Goal: Book appointment/travel/reservation

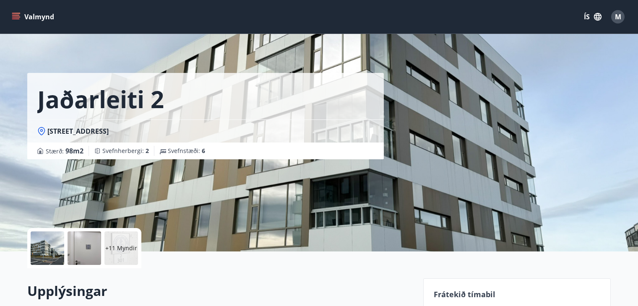
scroll to position [177, 0]
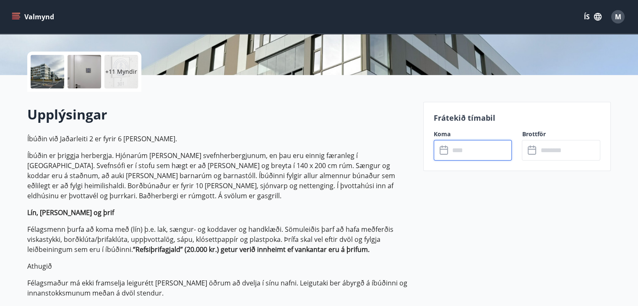
click at [464, 146] on input "text" at bounding box center [480, 150] width 62 height 21
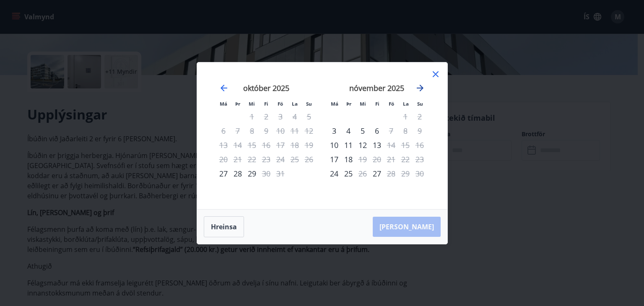
click at [421, 85] on icon "Move forward to switch to the next month." at bounding box center [420, 88] width 10 height 10
click at [220, 89] on icon "Move backward to switch to the previous month." at bounding box center [224, 88] width 10 height 10
click at [437, 74] on icon at bounding box center [436, 74] width 10 height 10
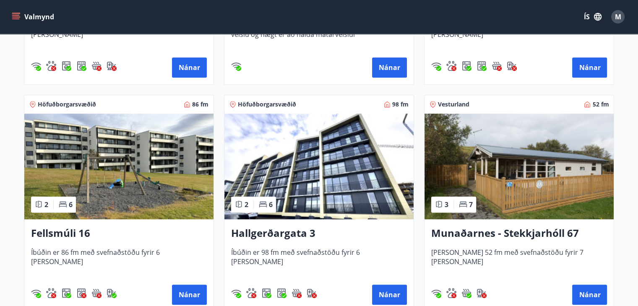
scroll to position [564, 0]
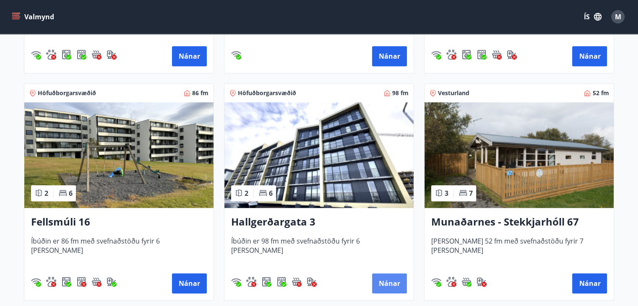
click at [392, 277] on button "Nánar" at bounding box center [389, 283] width 35 height 20
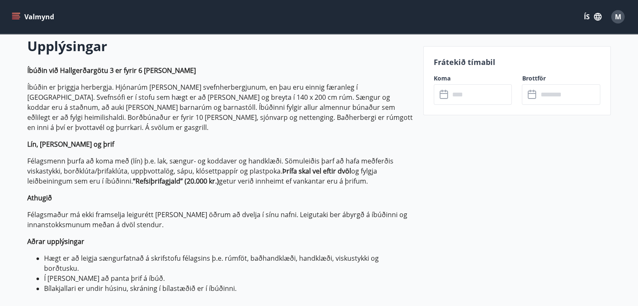
scroll to position [255, 0]
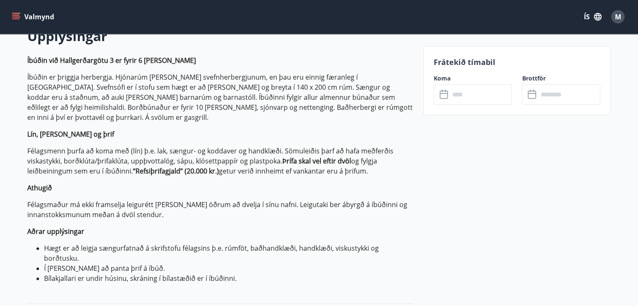
click at [448, 91] on icon at bounding box center [444, 95] width 10 height 10
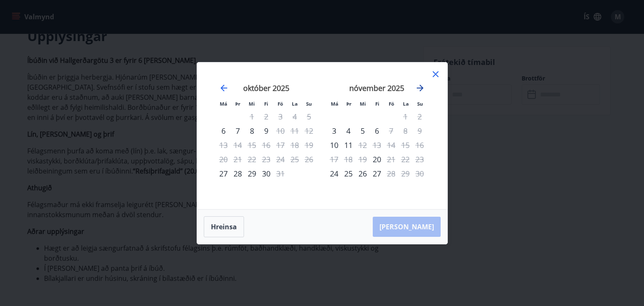
click at [421, 86] on icon "Move forward to switch to the next month." at bounding box center [420, 88] width 10 height 10
click at [435, 73] on icon at bounding box center [436, 74] width 6 height 6
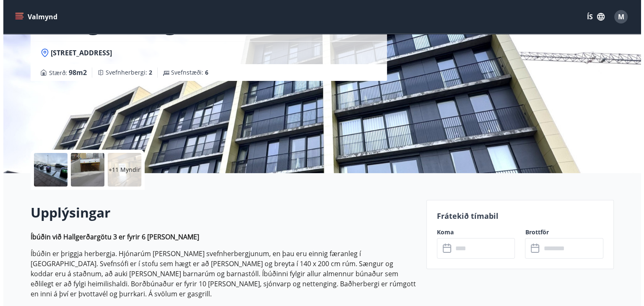
scroll to position [74, 0]
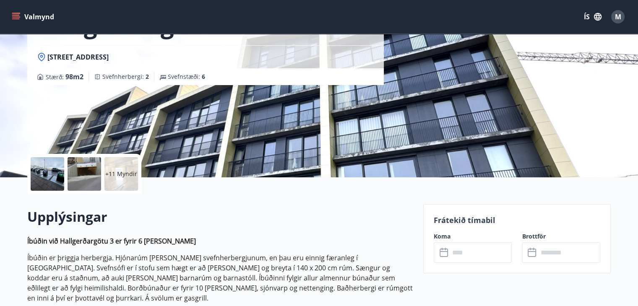
click at [45, 169] on div at bounding box center [48, 174] width 34 height 34
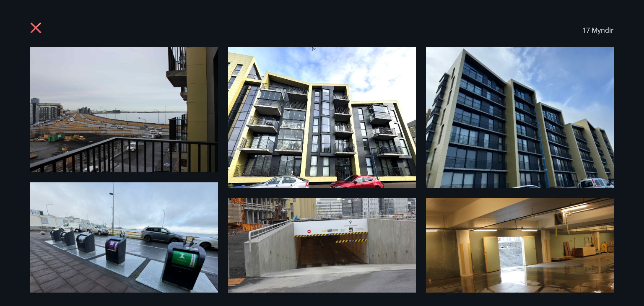
drag, startPoint x: 644, startPoint y: 119, endPoint x: 644, endPoint y: 190, distance: 70.4
click at [637, 190] on div "17 Myndir" at bounding box center [322, 153] width 644 height 306
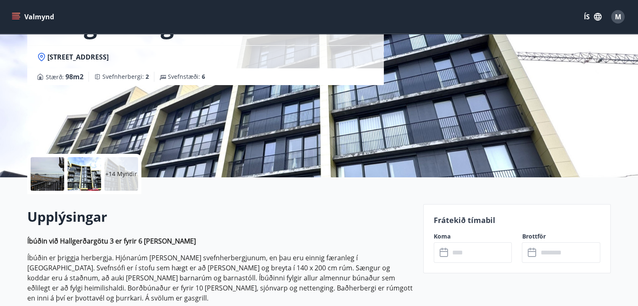
click at [97, 174] on div at bounding box center [85, 174] width 34 height 34
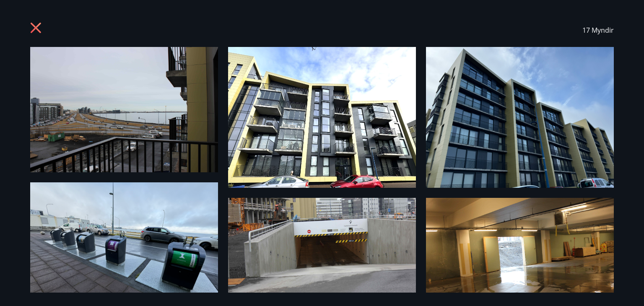
click at [122, 126] on img at bounding box center [124, 109] width 188 height 125
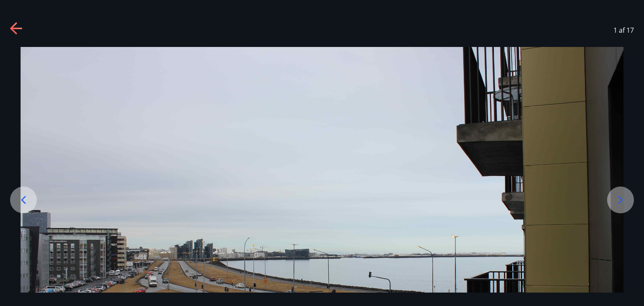
click at [624, 199] on icon at bounding box center [620, 199] width 13 height 13
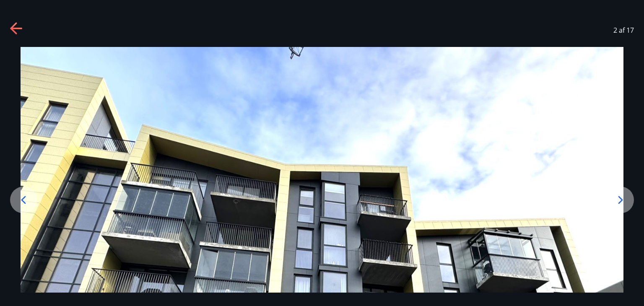
click at [624, 199] on icon at bounding box center [620, 199] width 13 height 13
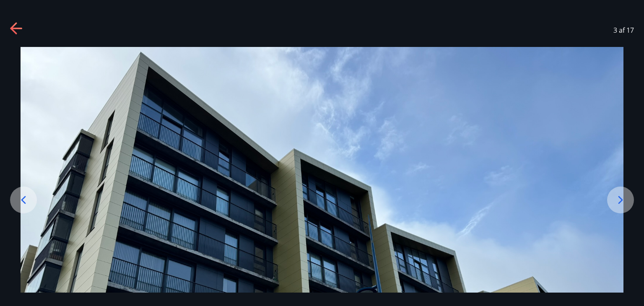
click at [624, 199] on icon at bounding box center [620, 199] width 13 height 13
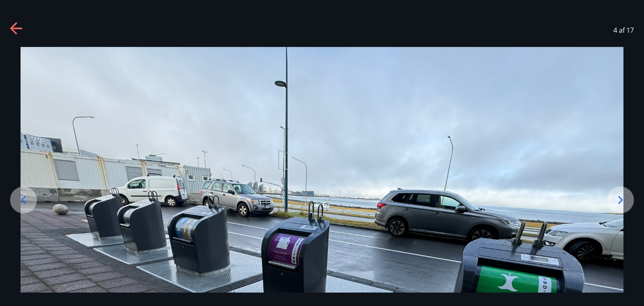
click at [624, 199] on icon at bounding box center [620, 199] width 13 height 13
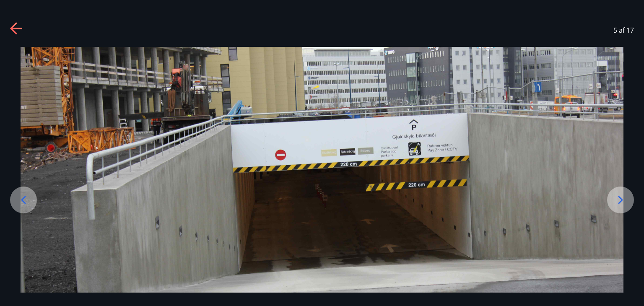
click at [624, 199] on icon at bounding box center [620, 199] width 13 height 13
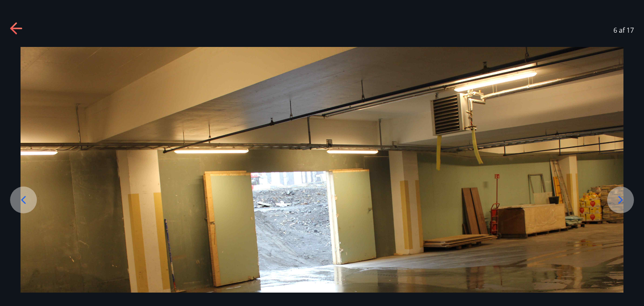
click at [624, 199] on icon at bounding box center [620, 199] width 13 height 13
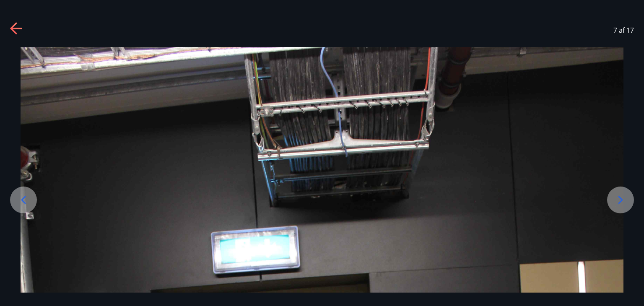
click at [624, 199] on icon at bounding box center [620, 199] width 13 height 13
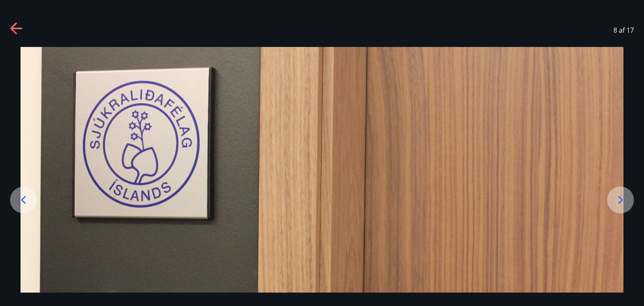
click at [626, 195] on icon at bounding box center [620, 199] width 13 height 13
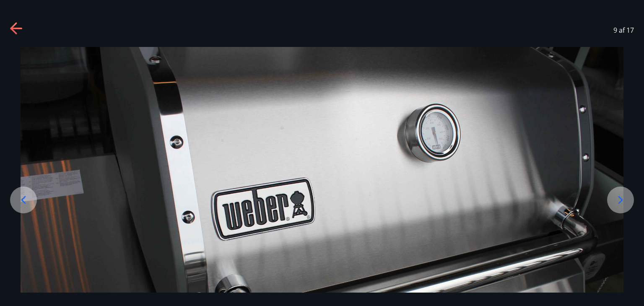
click at [626, 195] on icon at bounding box center [620, 199] width 13 height 13
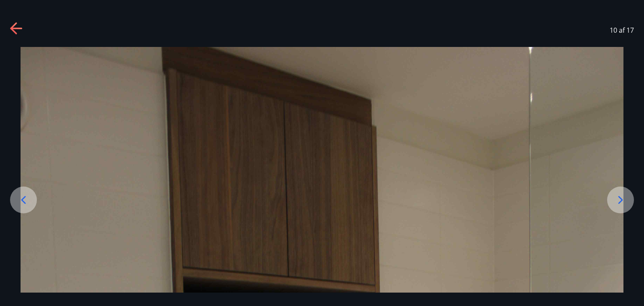
drag, startPoint x: 644, startPoint y: 140, endPoint x: 644, endPoint y: 190, distance: 49.9
drag, startPoint x: 452, startPoint y: 119, endPoint x: 409, endPoint y: 133, distance: 45.6
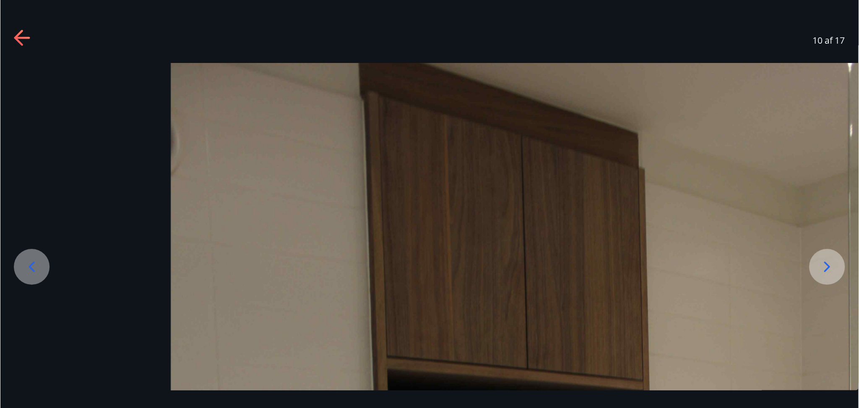
scroll to position [75, 0]
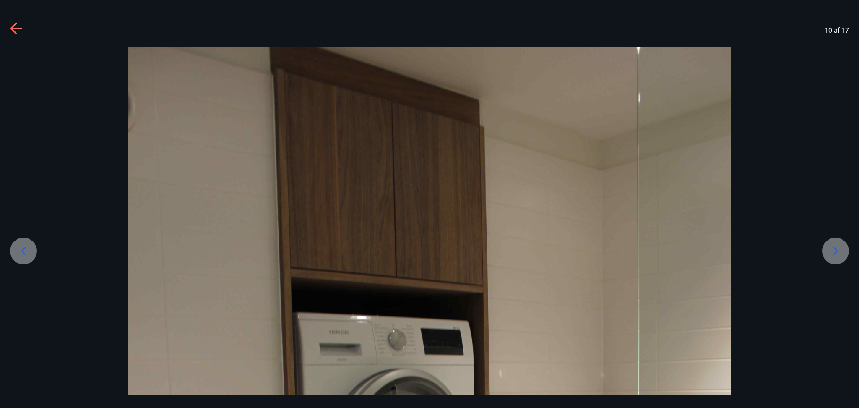
drag, startPoint x: 409, startPoint y: 133, endPoint x: 428, endPoint y: 193, distance: 62.9
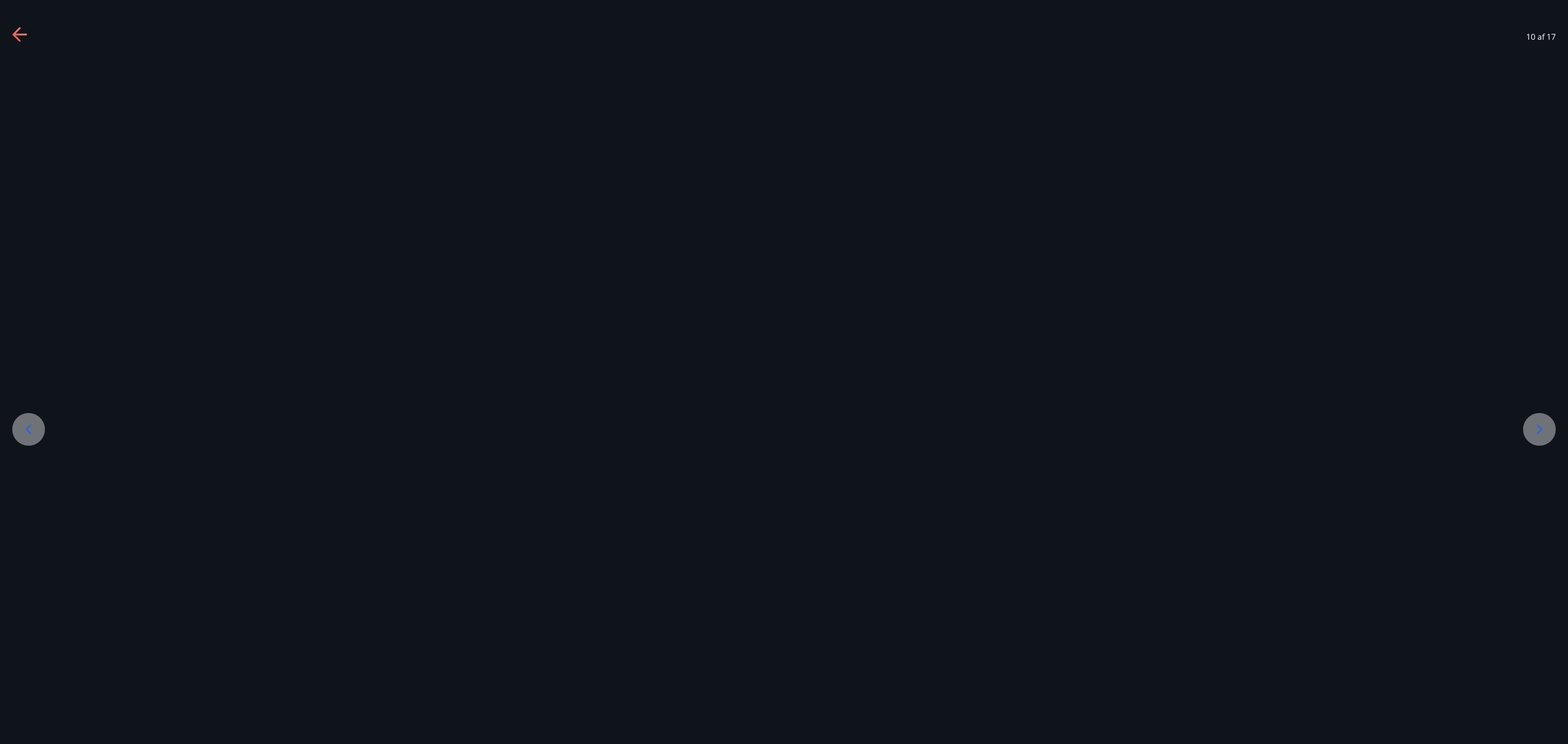
scroll to position [45, 0]
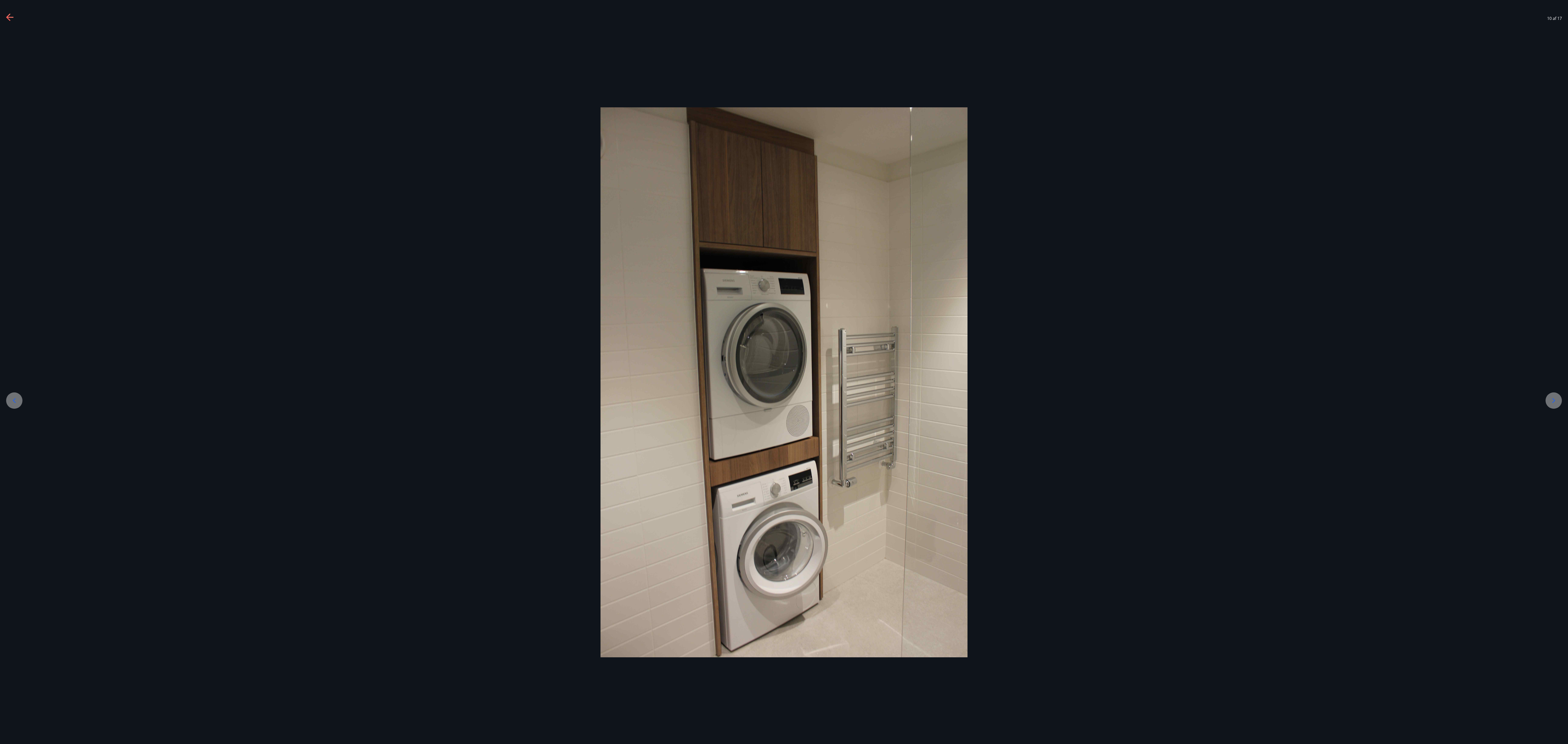
click at [388, 186] on icon at bounding box center [1553, 400] width 8 height 8
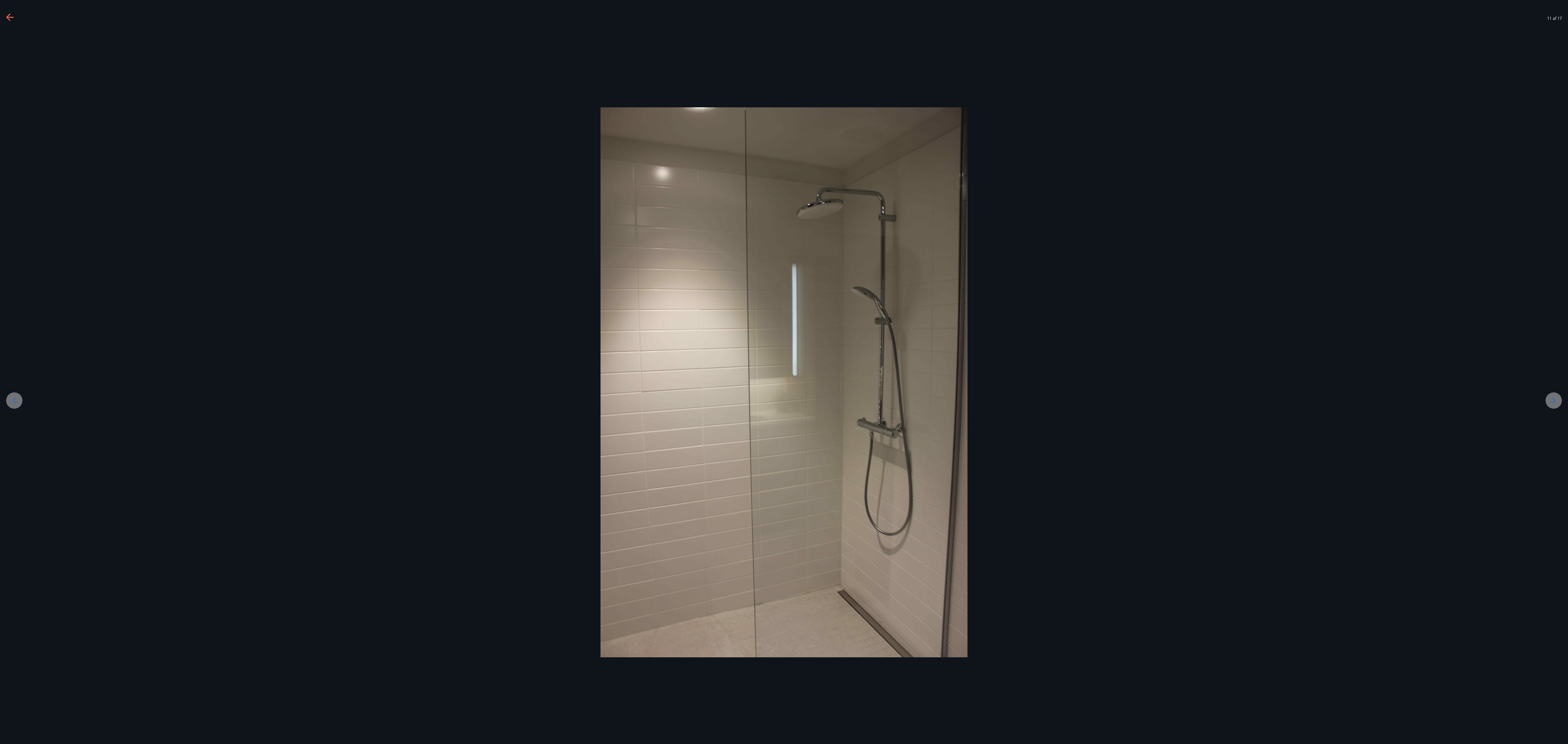
click at [388, 186] on icon at bounding box center [1553, 400] width 8 height 8
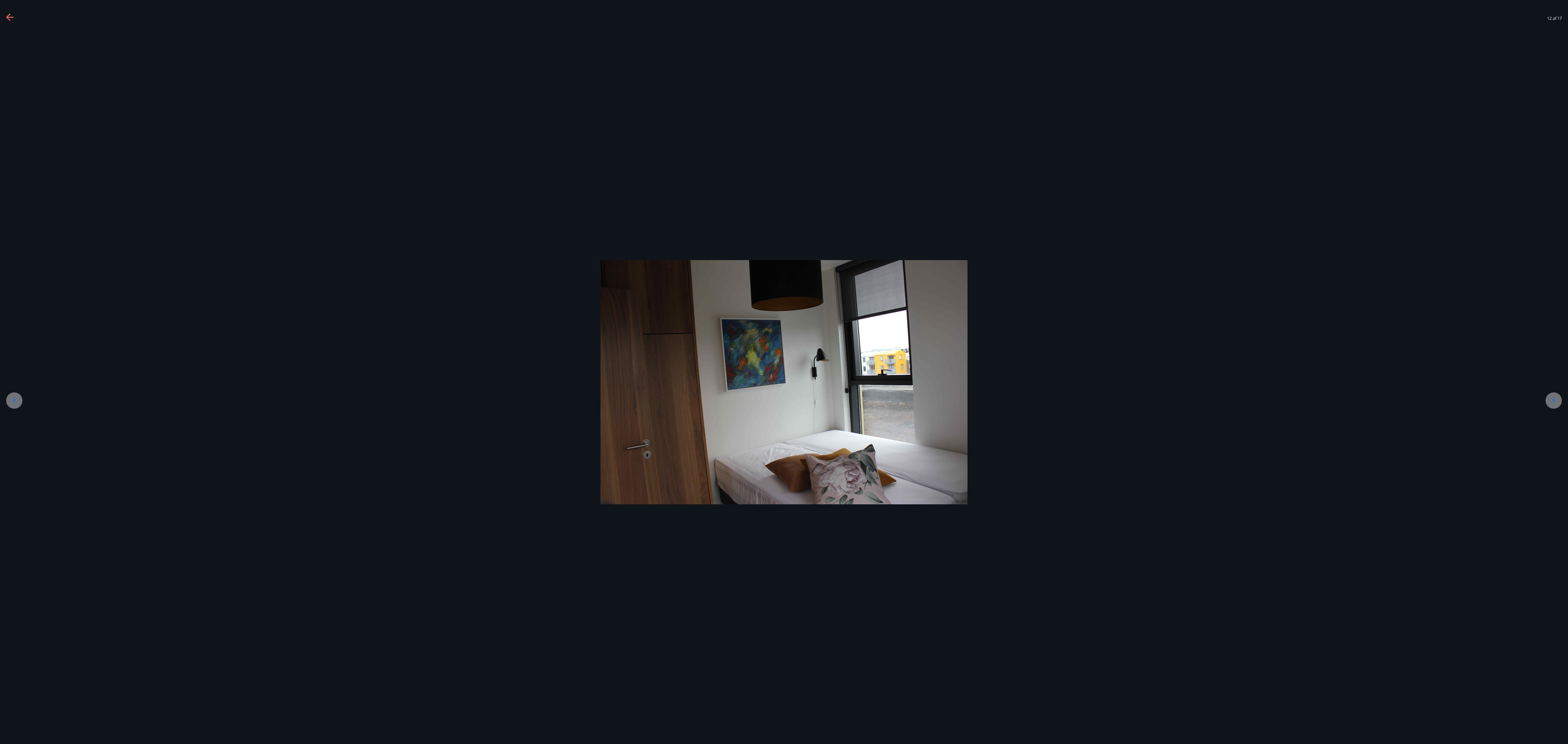
click at [388, 186] on icon at bounding box center [1553, 400] width 8 height 8
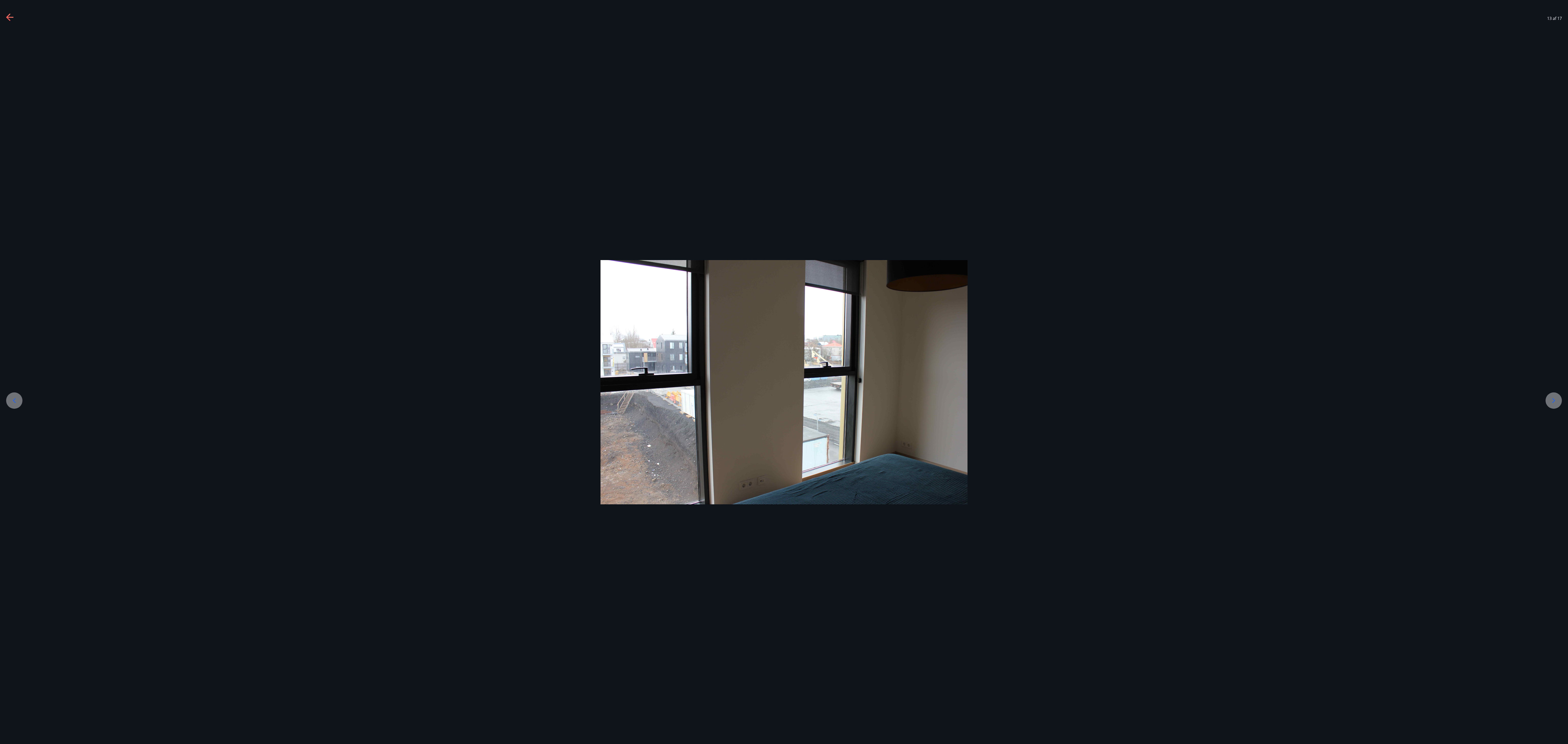
click at [388, 186] on icon at bounding box center [1553, 400] width 8 height 8
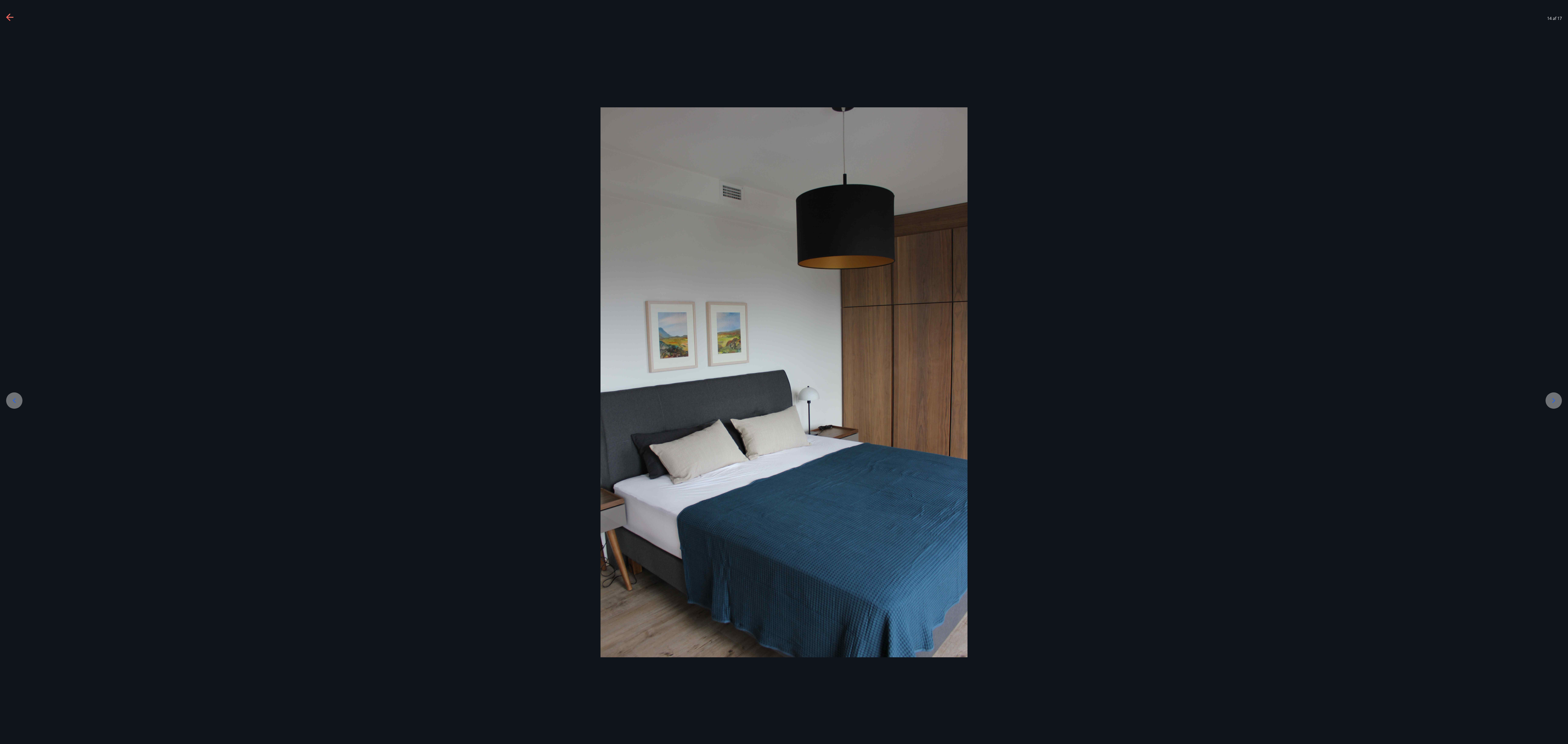
click at [388, 186] on icon at bounding box center [1553, 400] width 8 height 8
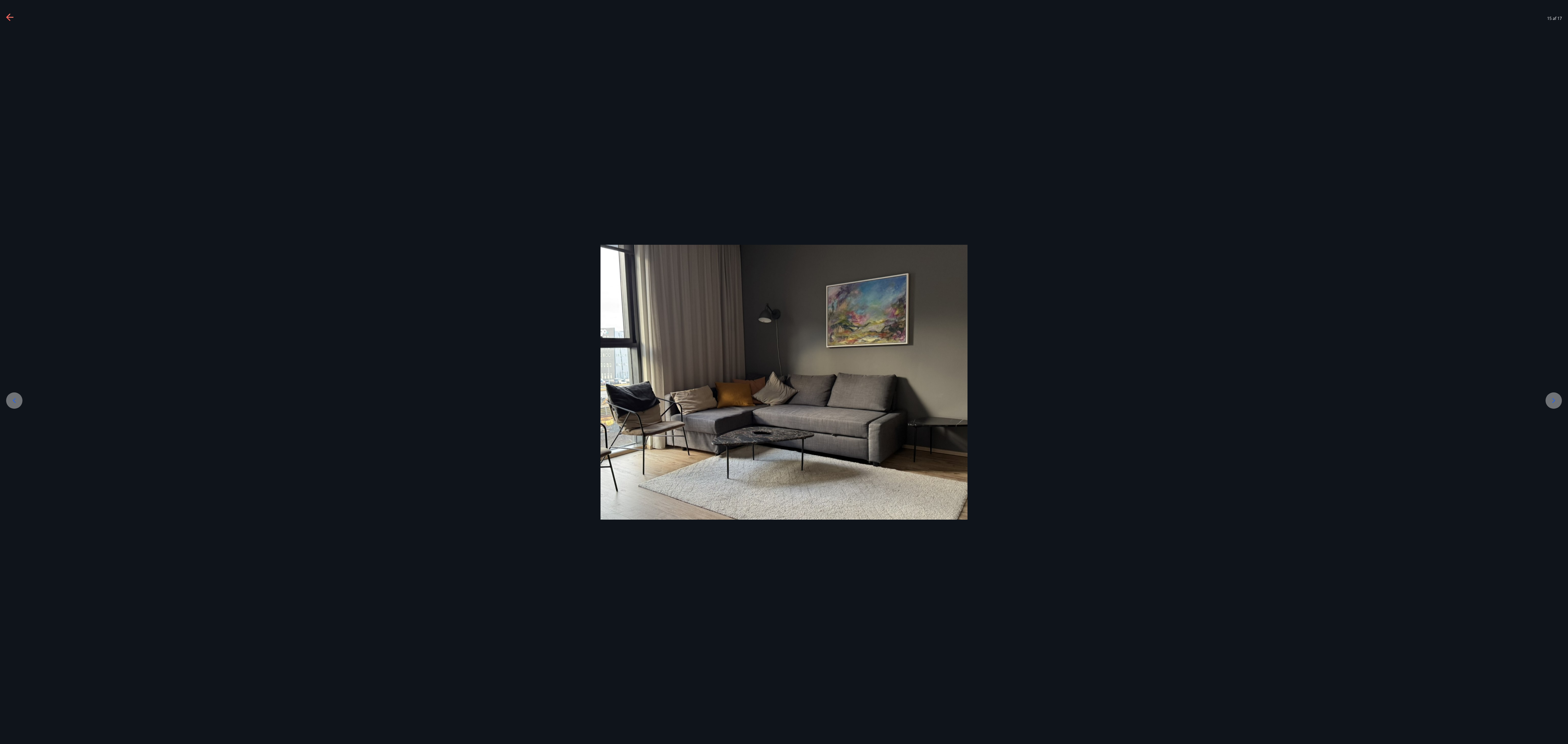
click at [388, 186] on icon at bounding box center [1553, 400] width 8 height 8
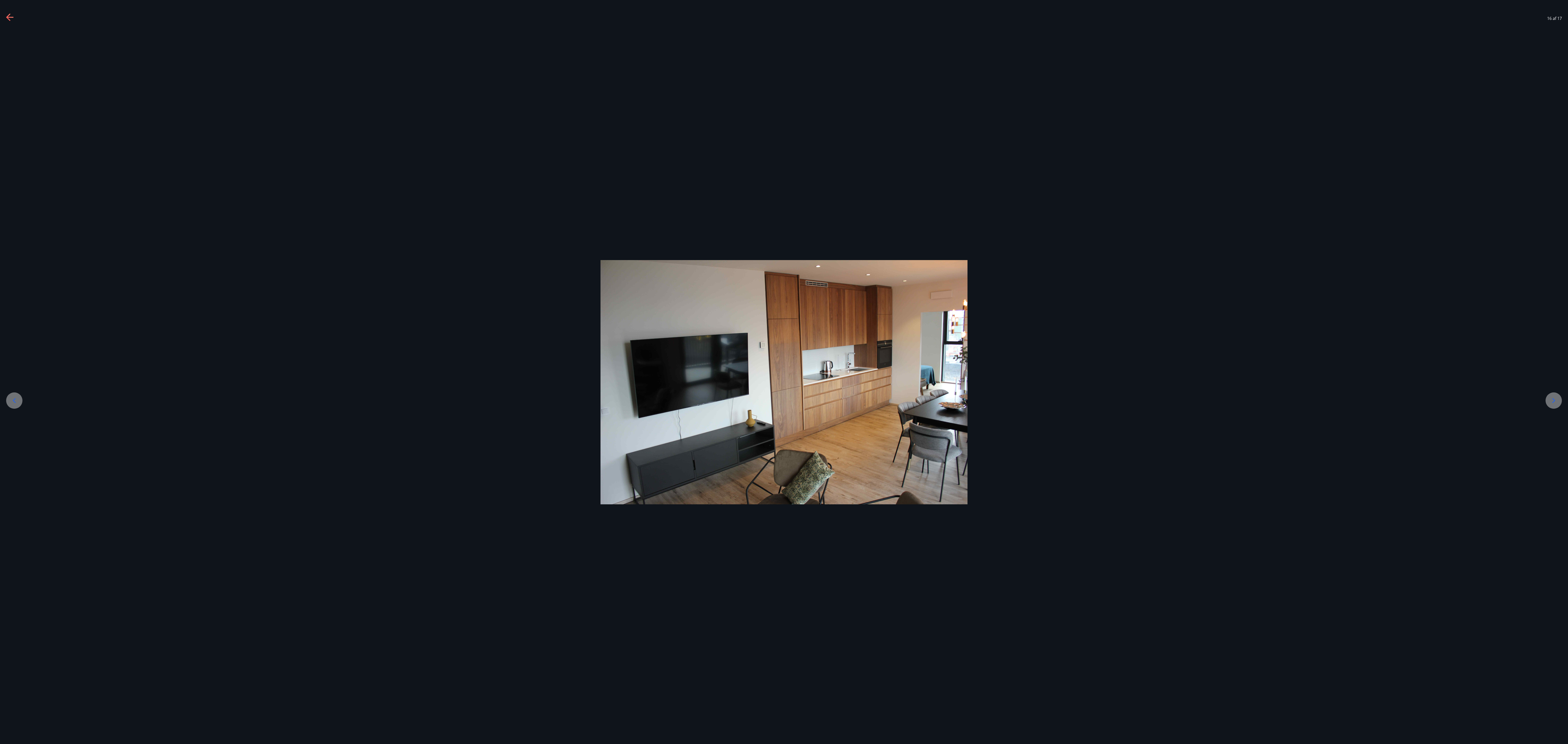
click at [388, 186] on icon at bounding box center [1553, 400] width 8 height 8
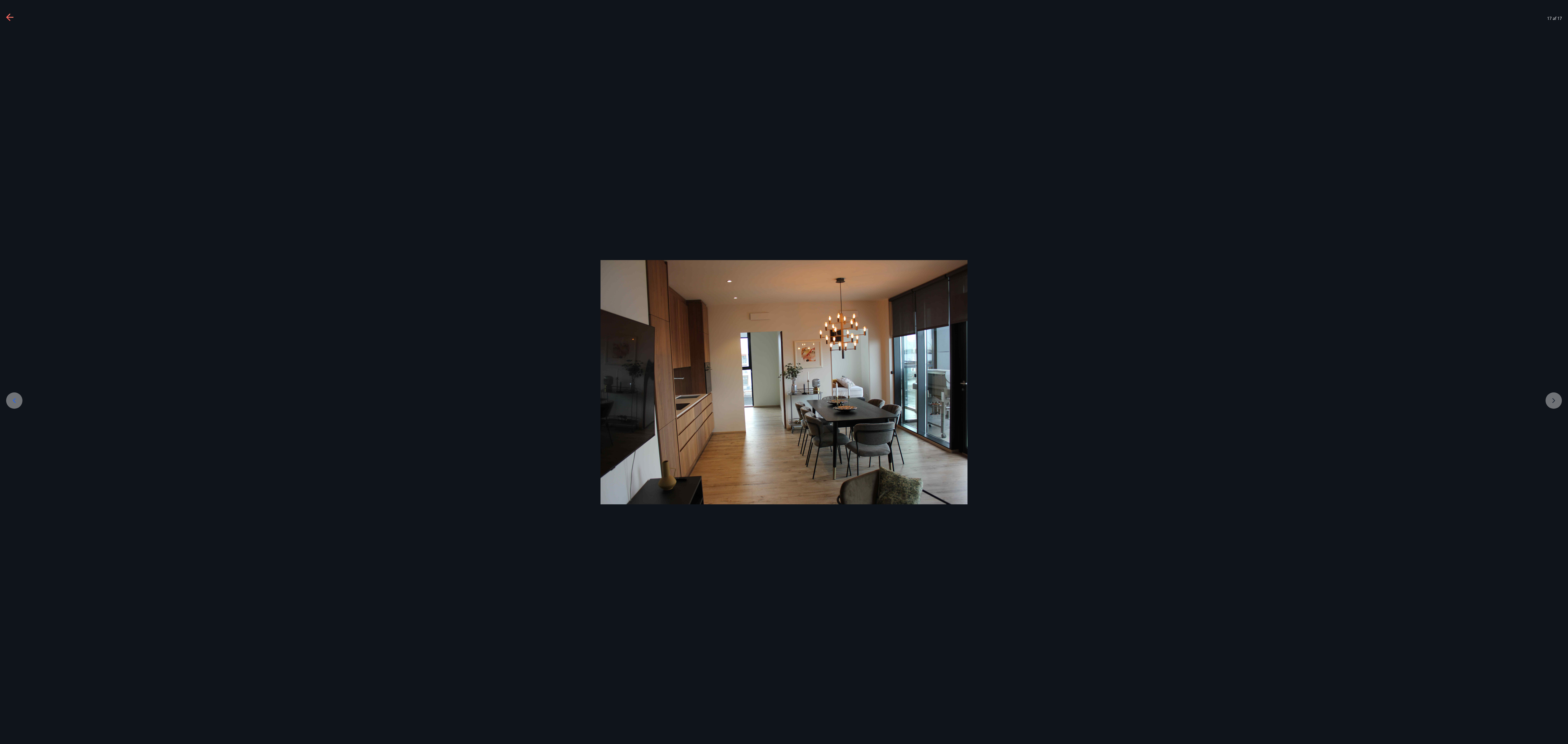
click at [388, 186] on div at bounding box center [784, 383] width 1568 height 245
click at [9, 16] on icon at bounding box center [10, 17] width 8 height 8
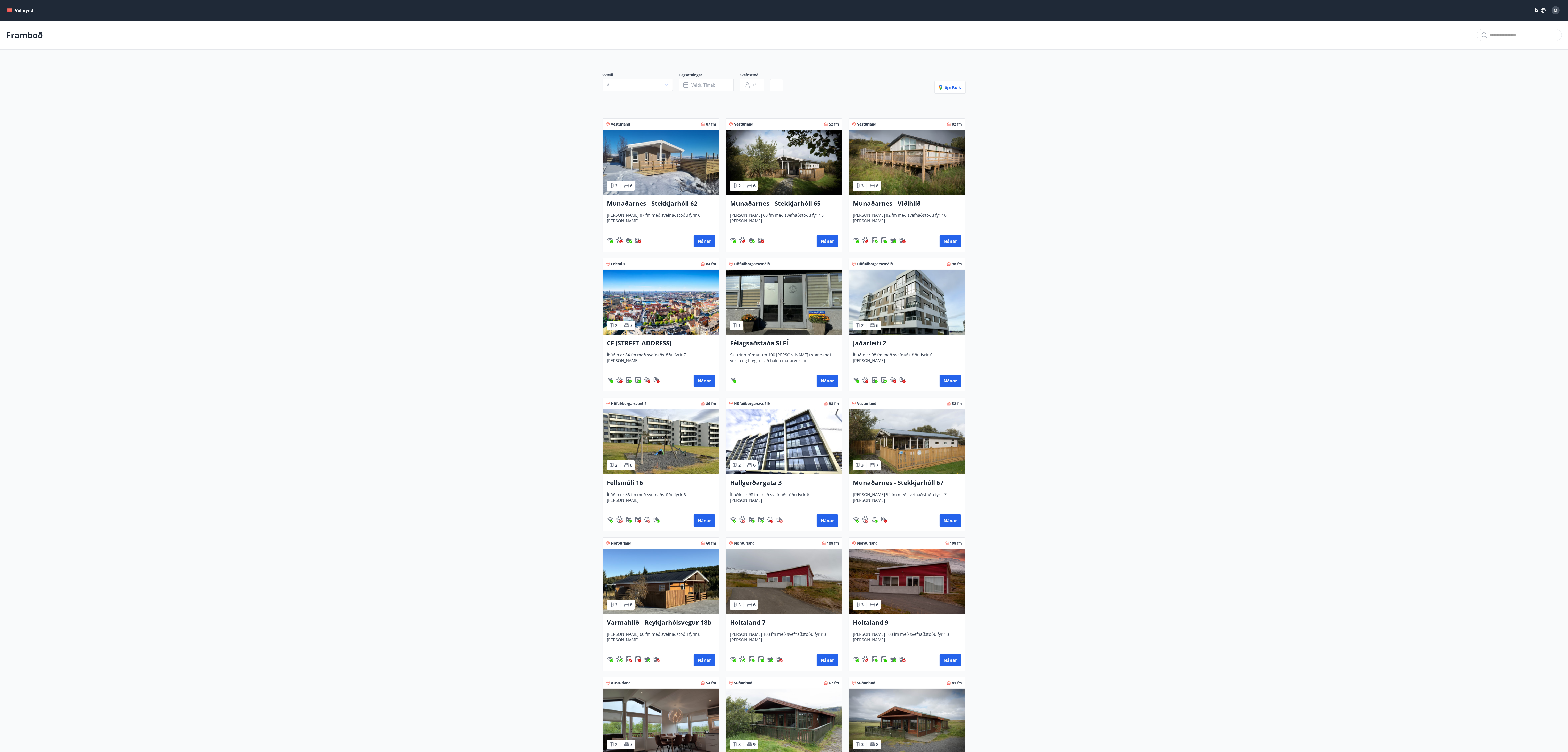
click at [392, 188] on main "Framboð Svæði Allt Dagsetningar Veldu tímabil Svefnstæði +1 Sjá kort Vesturland…" at bounding box center [784, 488] width 1568 height 934
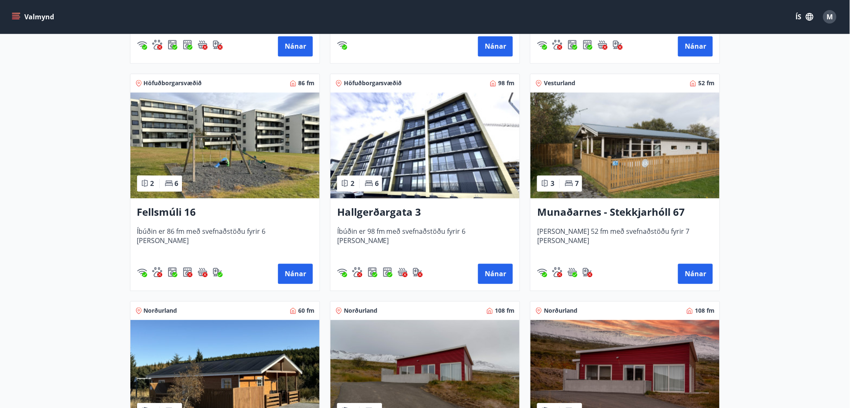
scroll to position [564, 0]
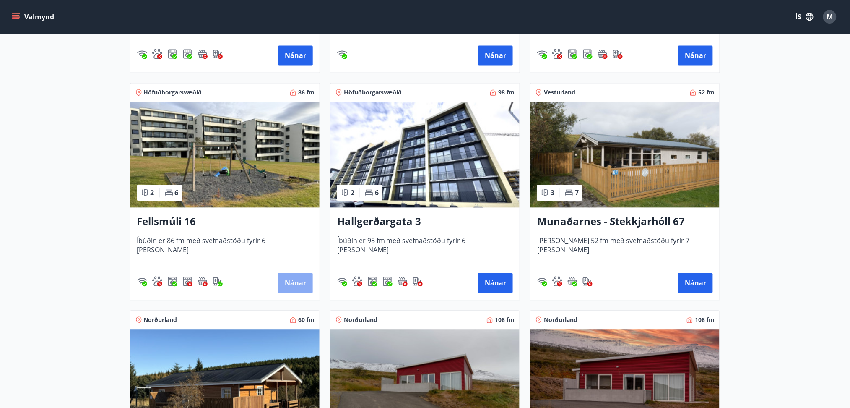
click at [310, 285] on button "Nánar" at bounding box center [295, 283] width 35 height 20
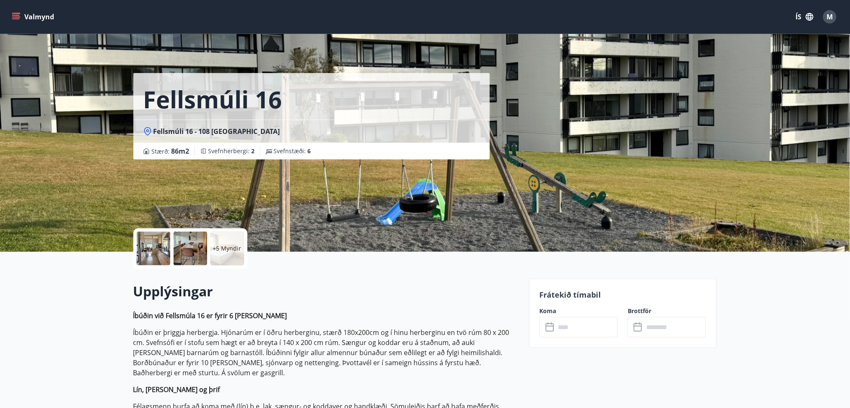
click at [156, 249] on div at bounding box center [154, 248] width 34 height 34
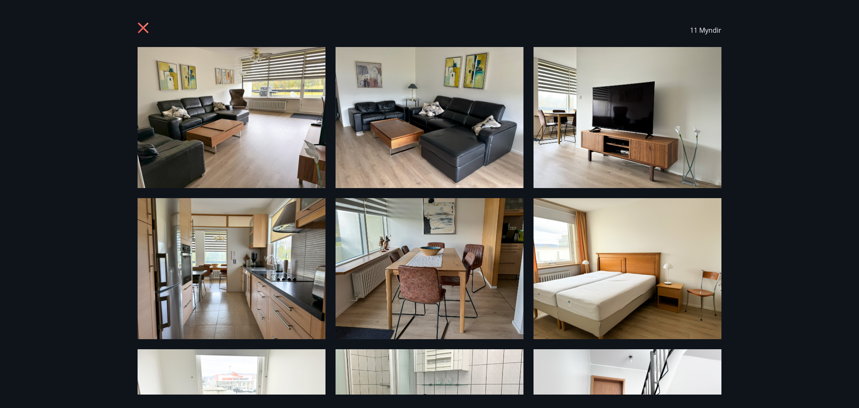
click at [255, 167] on img at bounding box center [232, 117] width 188 height 141
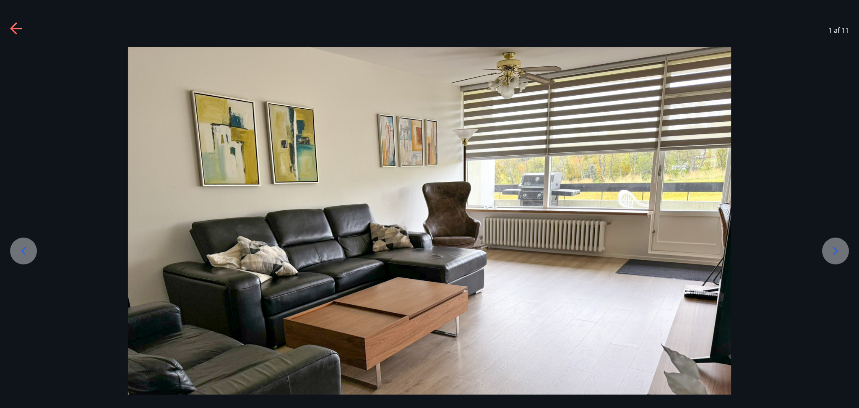
click at [637, 248] on icon at bounding box center [834, 250] width 13 height 13
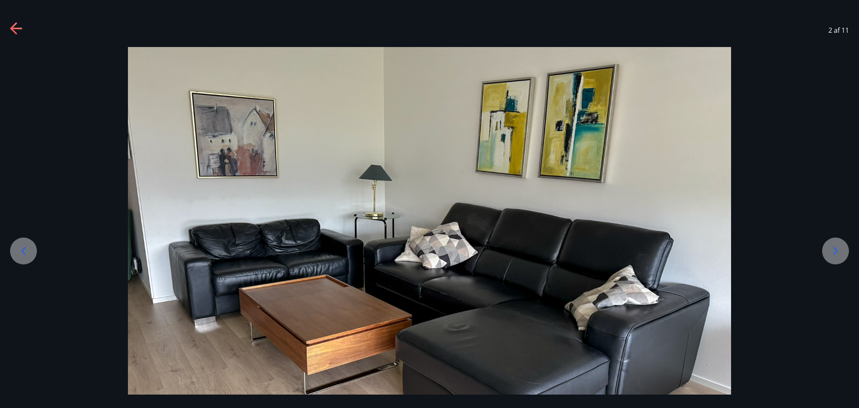
click at [637, 248] on icon at bounding box center [834, 250] width 13 height 13
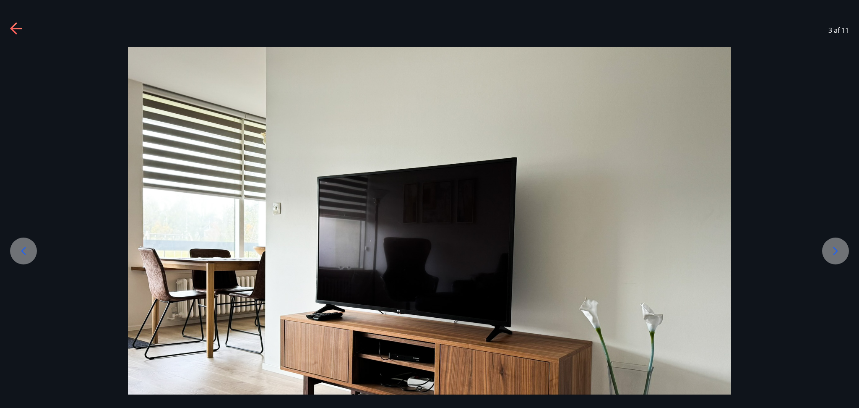
click at [637, 248] on icon at bounding box center [834, 250] width 13 height 13
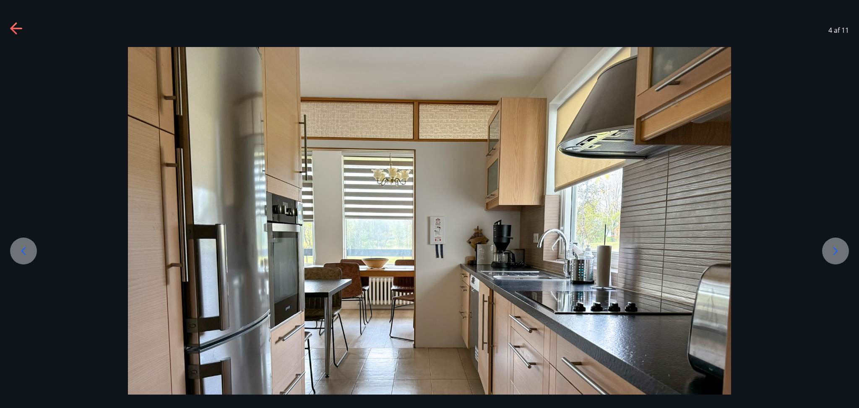
click at [637, 248] on icon at bounding box center [834, 250] width 13 height 13
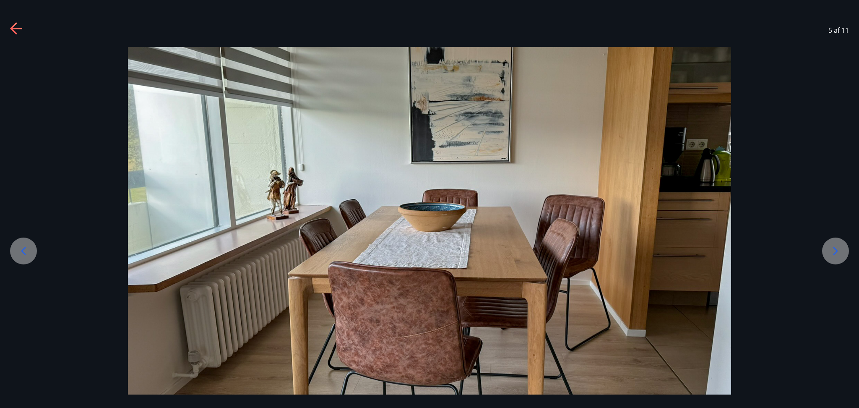
click at [637, 248] on icon at bounding box center [834, 250] width 13 height 13
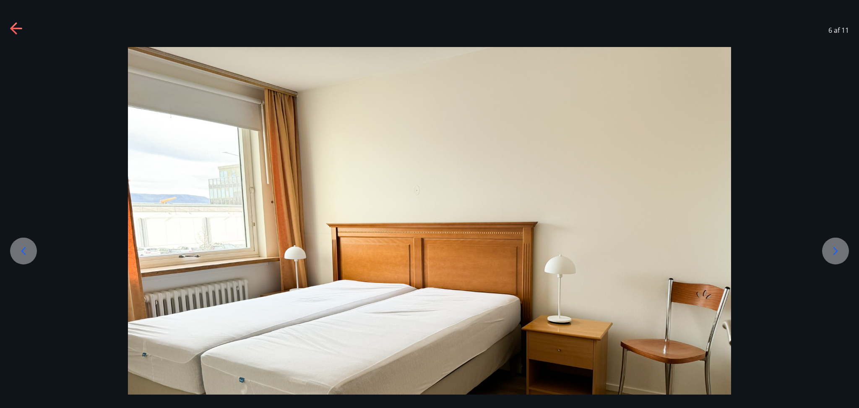
click at [637, 248] on icon at bounding box center [834, 250] width 13 height 13
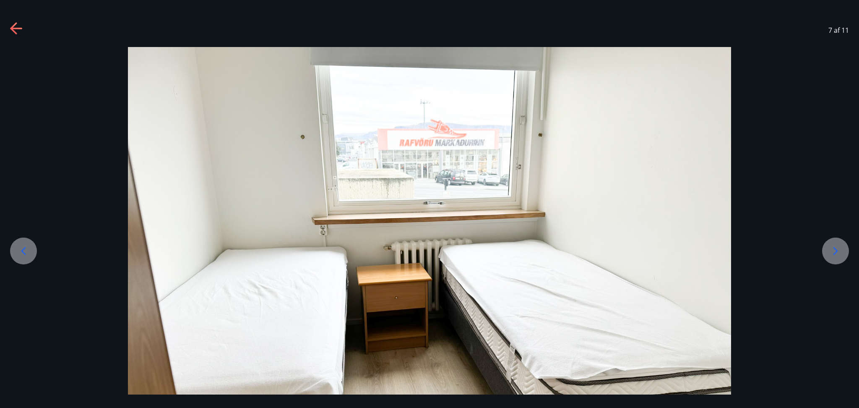
click at [637, 248] on icon at bounding box center [834, 250] width 13 height 13
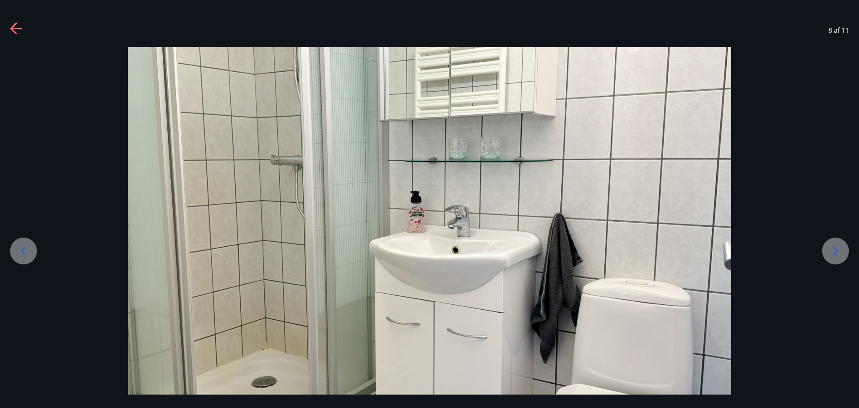
click at [637, 248] on icon at bounding box center [834, 250] width 13 height 13
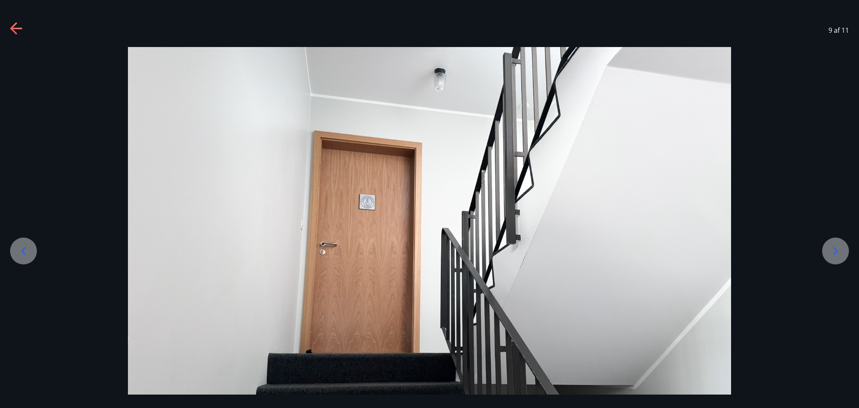
click at [637, 248] on icon at bounding box center [834, 250] width 13 height 13
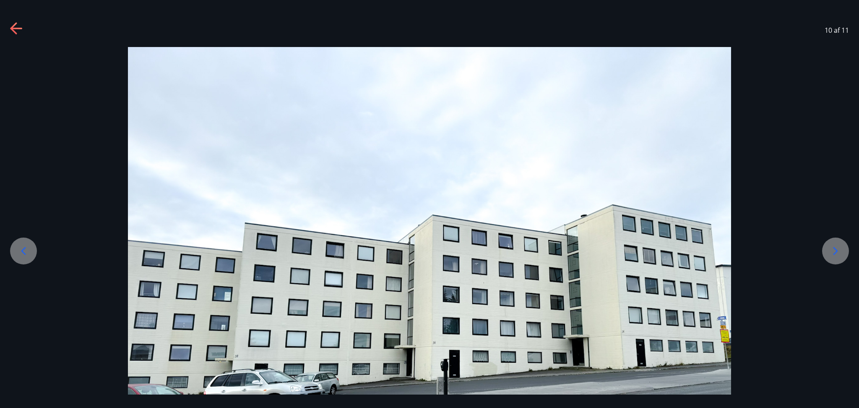
click at [637, 248] on icon at bounding box center [834, 250] width 13 height 13
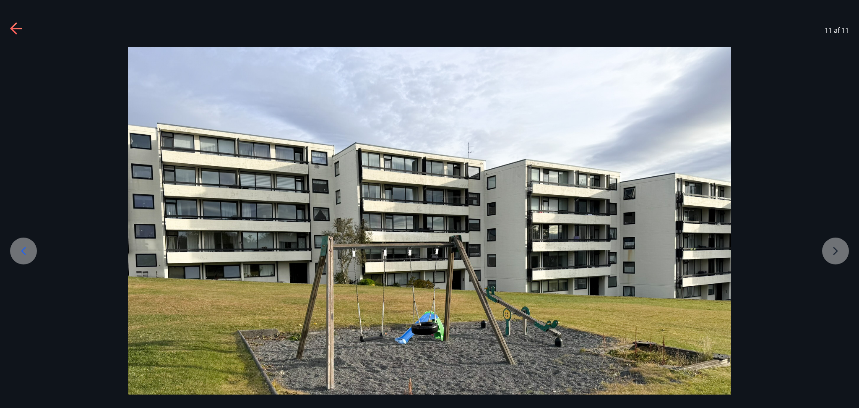
click at [20, 27] on icon at bounding box center [16, 28] width 13 height 13
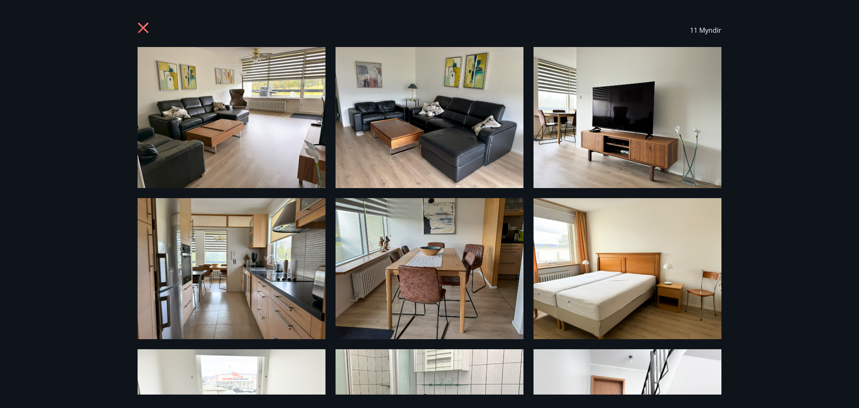
click at [155, 26] on div "11 Myndir" at bounding box center [430, 30] width 584 height 34
click at [145, 29] on icon at bounding box center [143, 28] width 10 height 10
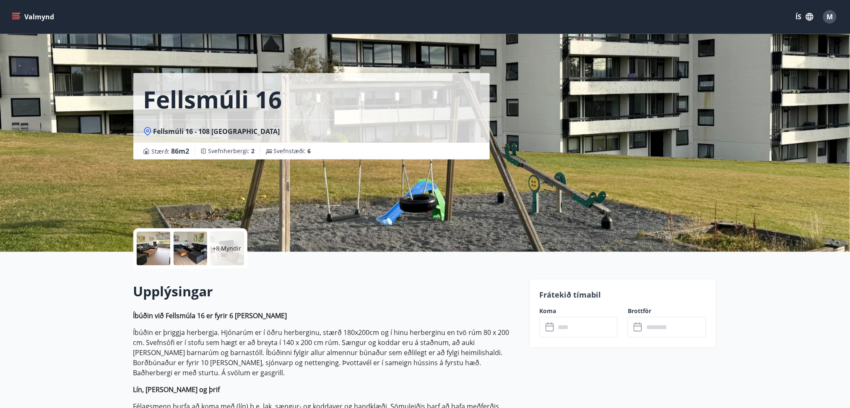
click at [594, 306] on input "text" at bounding box center [587, 327] width 62 height 21
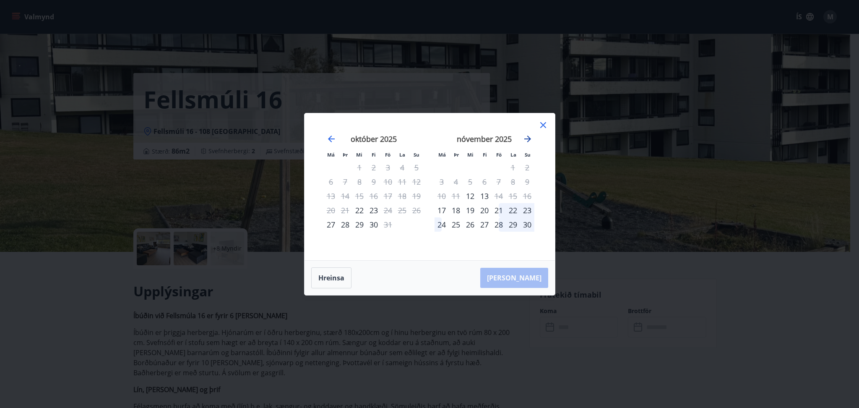
click at [527, 137] on icon "Move forward to switch to the next month." at bounding box center [527, 139] width 10 height 10
click at [542, 124] on icon at bounding box center [543, 125] width 6 height 6
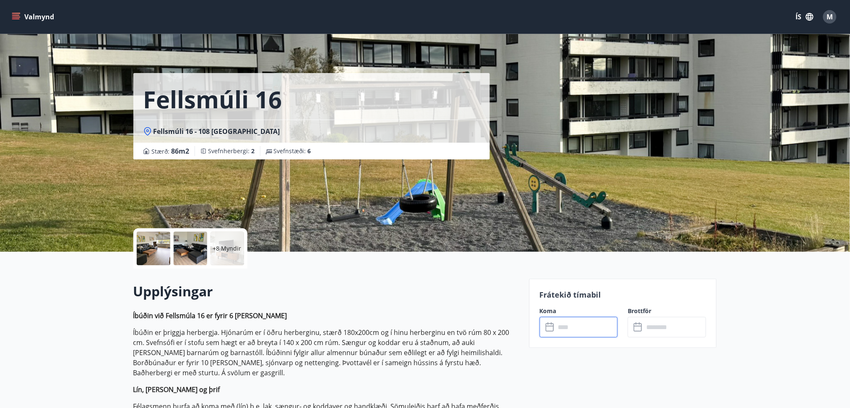
click at [17, 19] on icon "menu" at bounding box center [16, 18] width 8 height 1
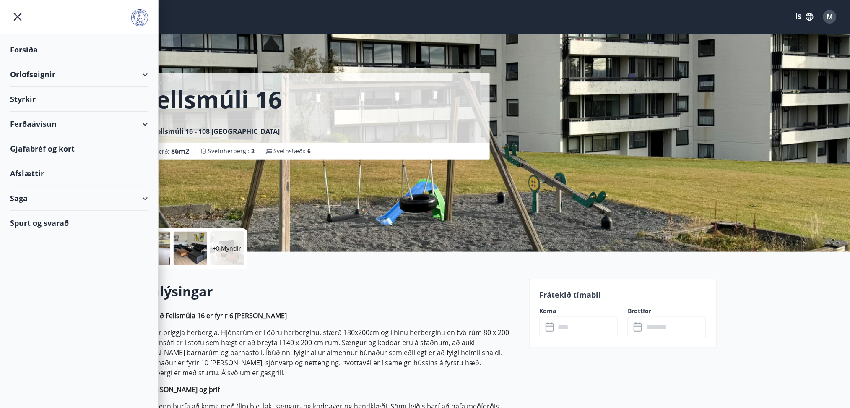
click at [32, 71] on div "Orlofseignir" at bounding box center [79, 74] width 138 height 25
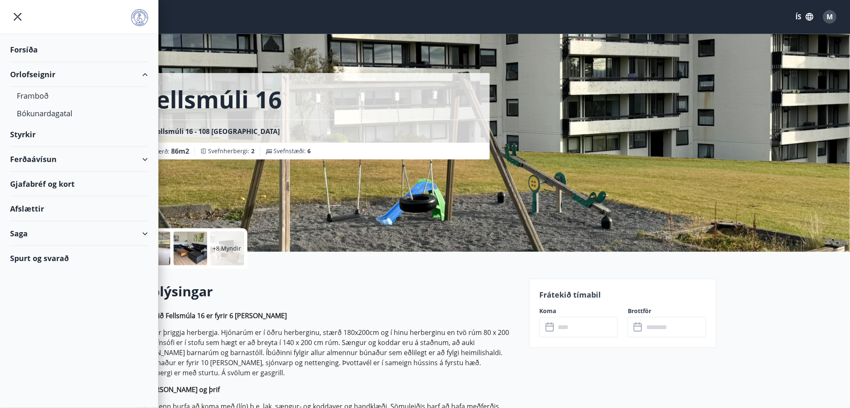
click at [35, 182] on div "Gjafabréf og kort" at bounding box center [79, 183] width 138 height 25
click at [637, 149] on div "Fellsmúli 16 Fellsmúli [GEOGRAPHIC_DATA] : 86 m2 [GEOGRAPHIC_DATA] : 2 Svefnstæ…" at bounding box center [425, 126] width 584 height 252
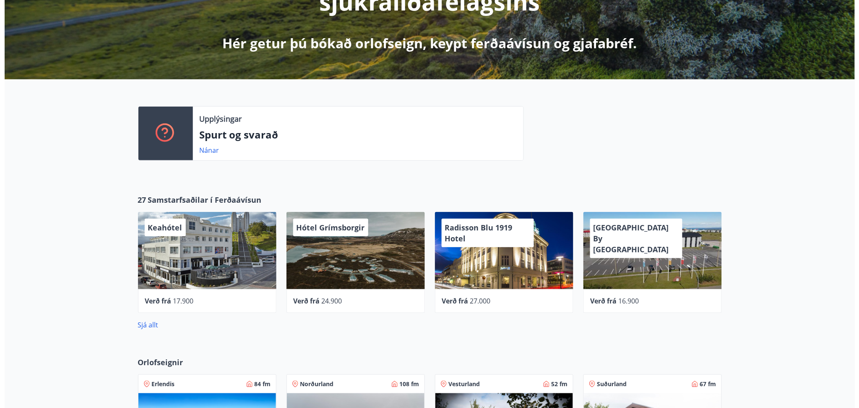
scroll to position [165, 0]
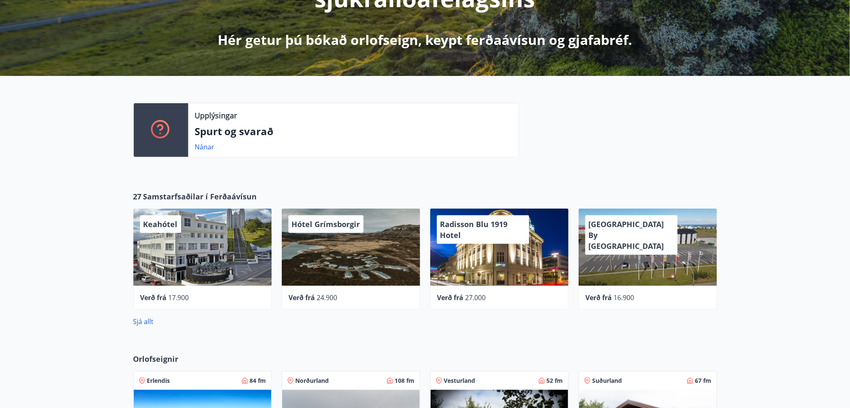
click at [498, 268] on div "Radisson Blu 1919 Hotel" at bounding box center [499, 246] width 138 height 77
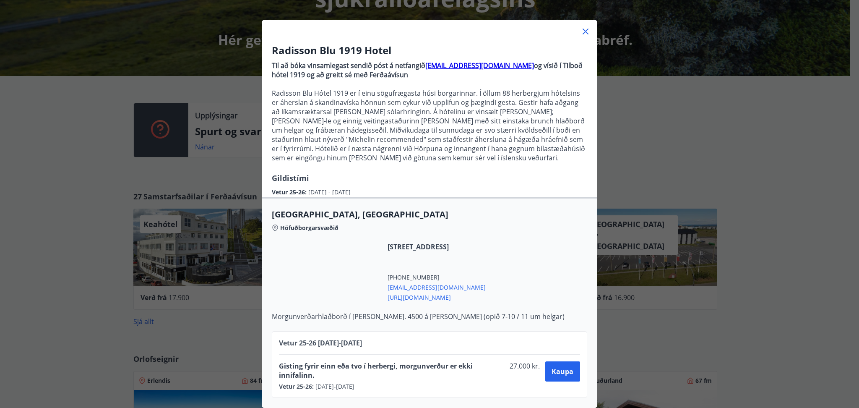
scroll to position [38, 0]
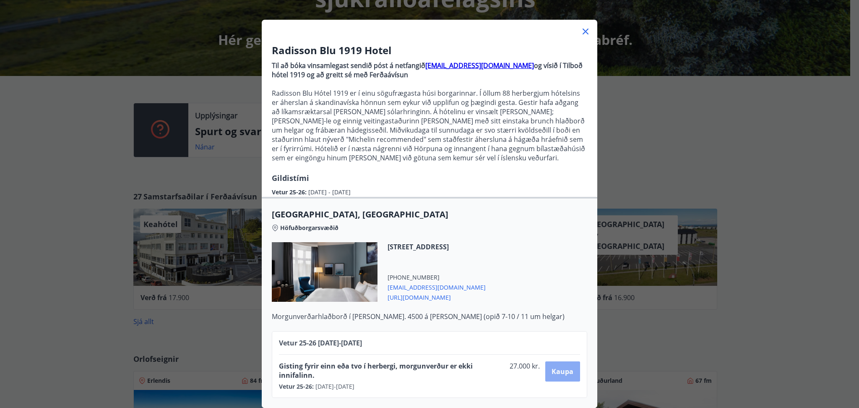
click at [560, 306] on span "Kaupa" at bounding box center [562, 370] width 22 height 9
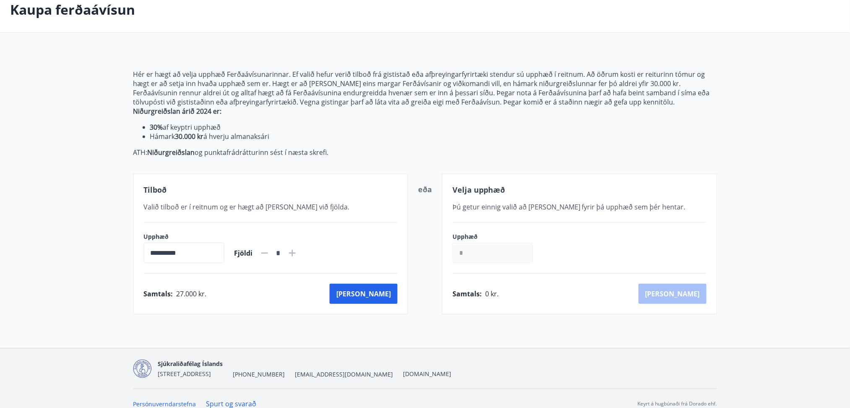
scroll to position [49, 0]
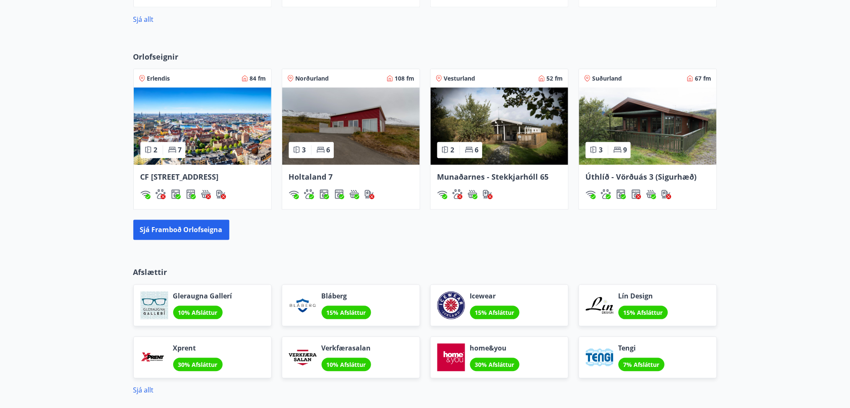
scroll to position [471, 0]
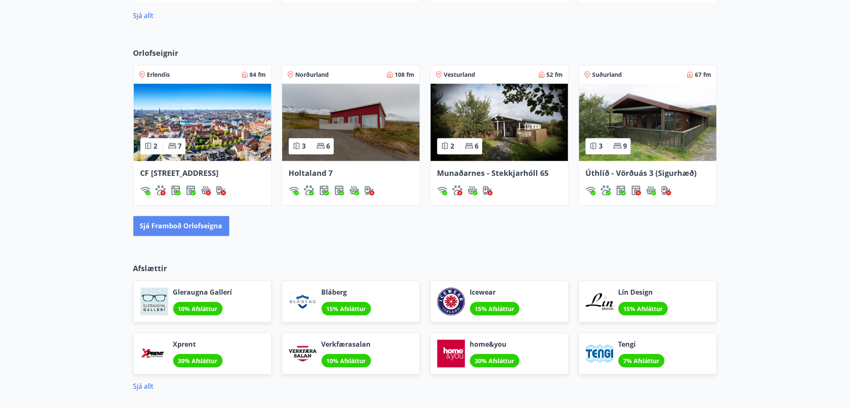
click at [208, 234] on button "Sjá framboð orlofseigna" at bounding box center [181, 226] width 96 height 20
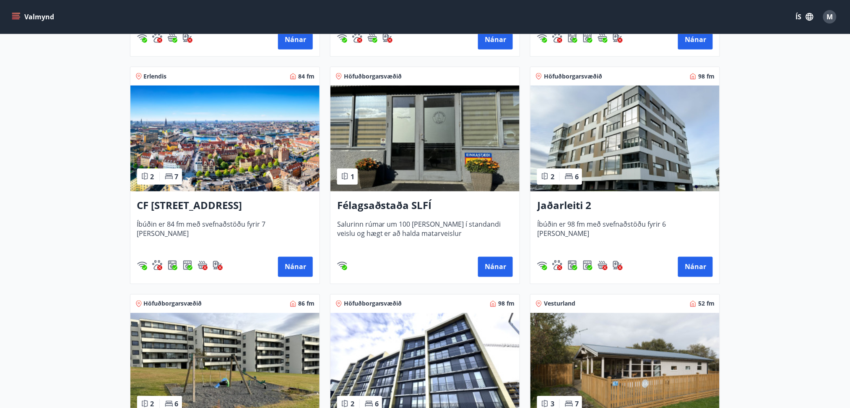
scroll to position [357, 0]
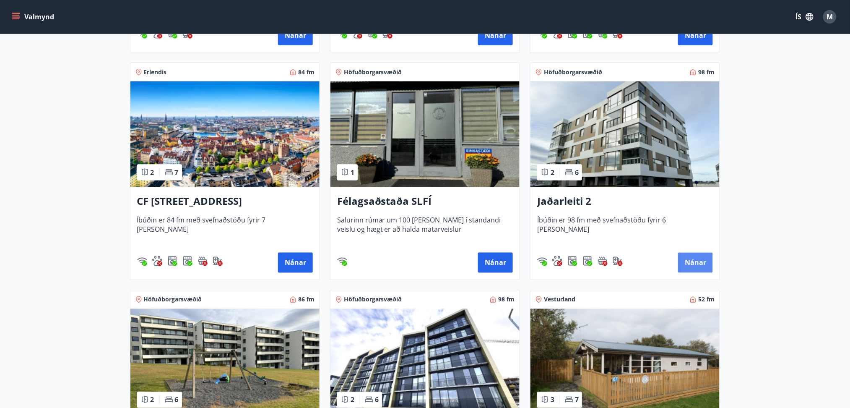
click at [637, 256] on button "Nánar" at bounding box center [695, 262] width 35 height 20
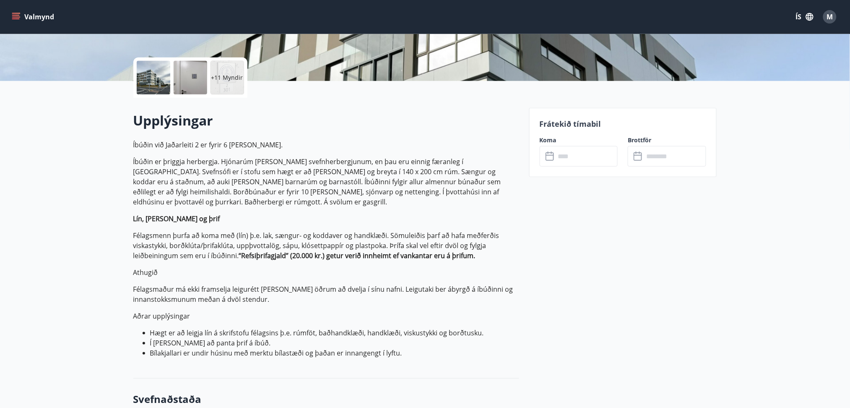
scroll to position [177, 0]
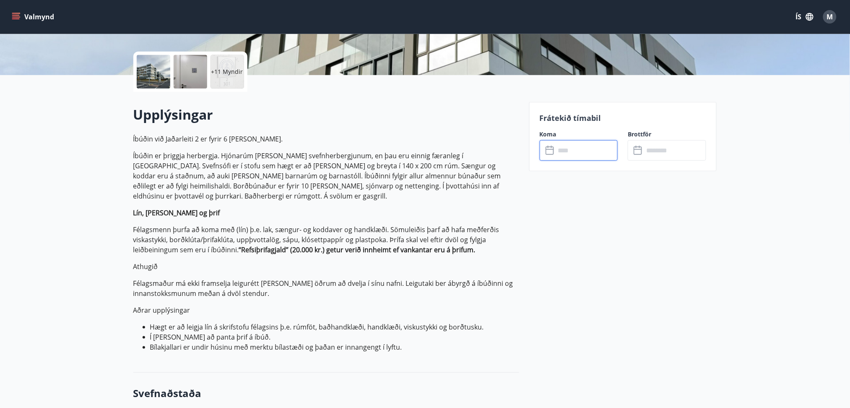
click at [596, 149] on input "text" at bounding box center [587, 150] width 62 height 21
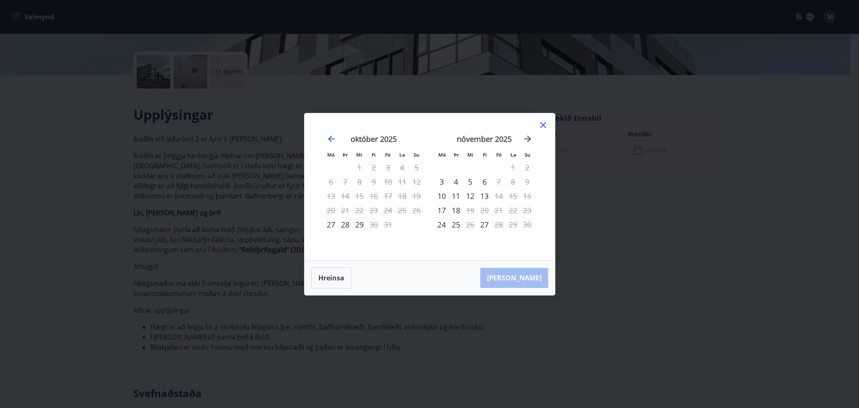
click at [528, 139] on icon "Move forward to switch to the next month." at bounding box center [527, 138] width 7 height 7
click at [329, 226] on div "24" at bounding box center [331, 224] width 14 height 14
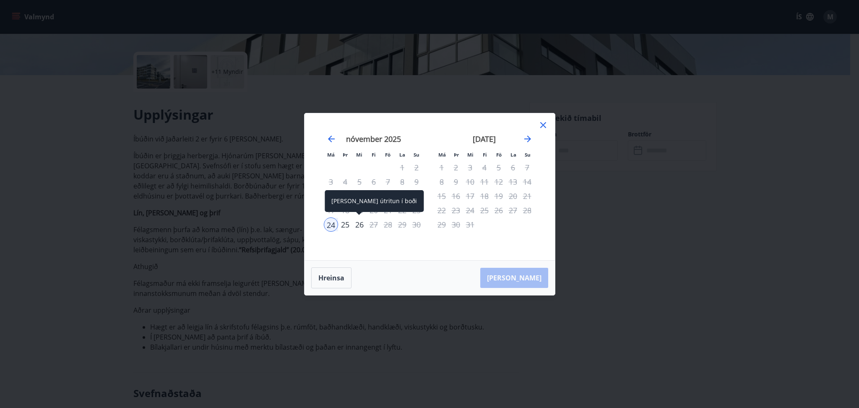
click at [358, 224] on div "26" at bounding box center [359, 224] width 14 height 14
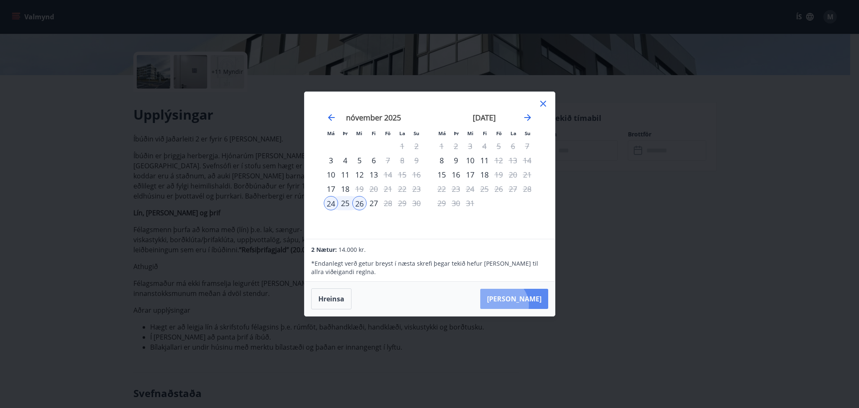
click at [528, 305] on button "[PERSON_NAME]" at bounding box center [514, 298] width 68 height 20
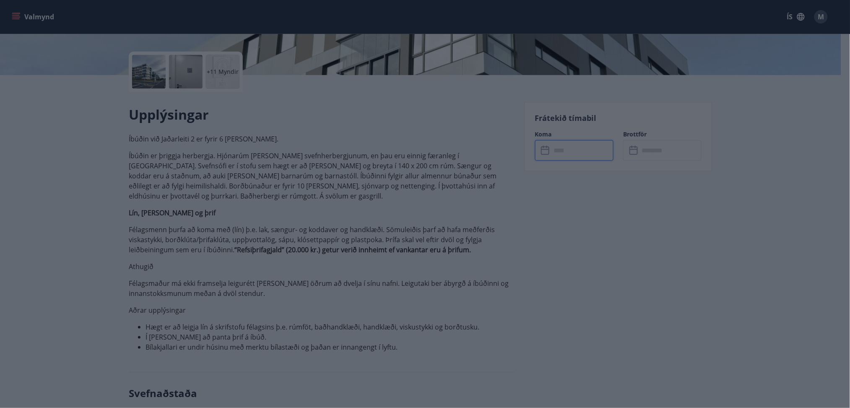
type input "******"
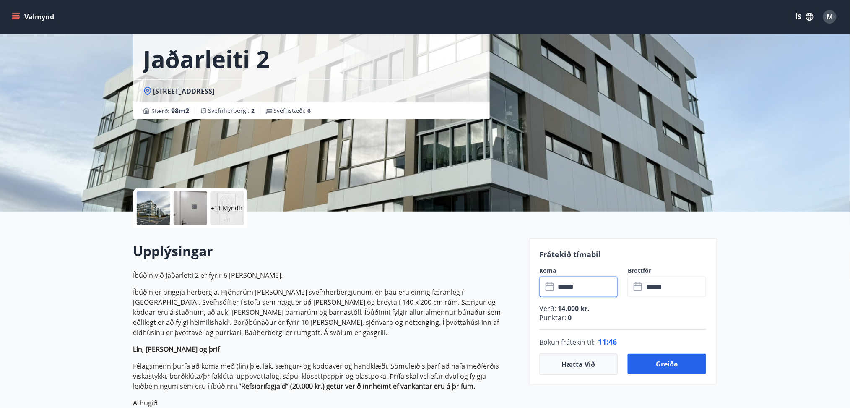
scroll to position [13, 0]
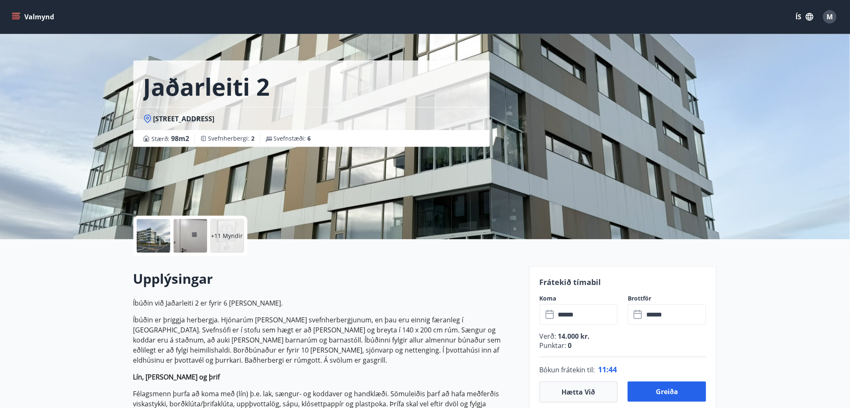
click at [156, 236] on div at bounding box center [154, 236] width 34 height 34
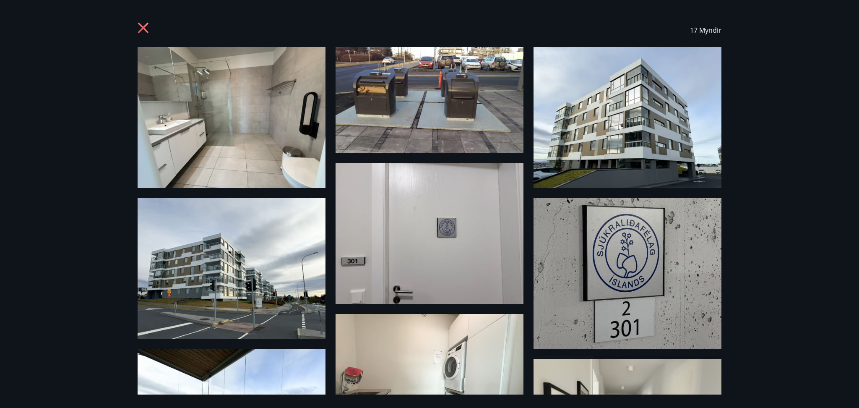
click at [236, 125] on img at bounding box center [232, 117] width 188 height 141
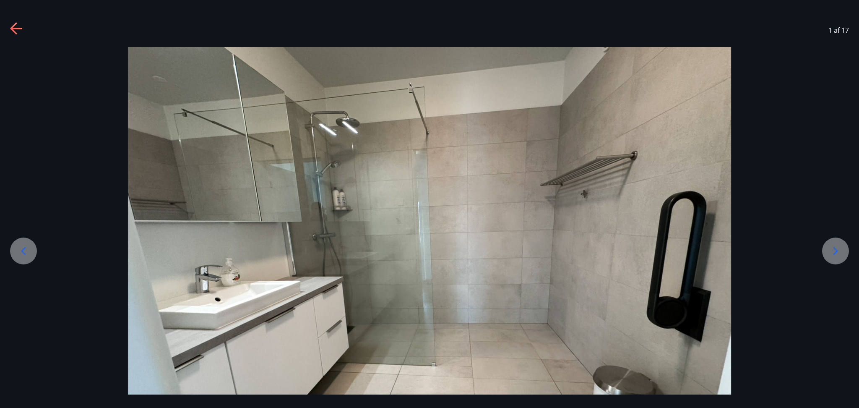
click at [637, 250] on icon at bounding box center [834, 250] width 13 height 13
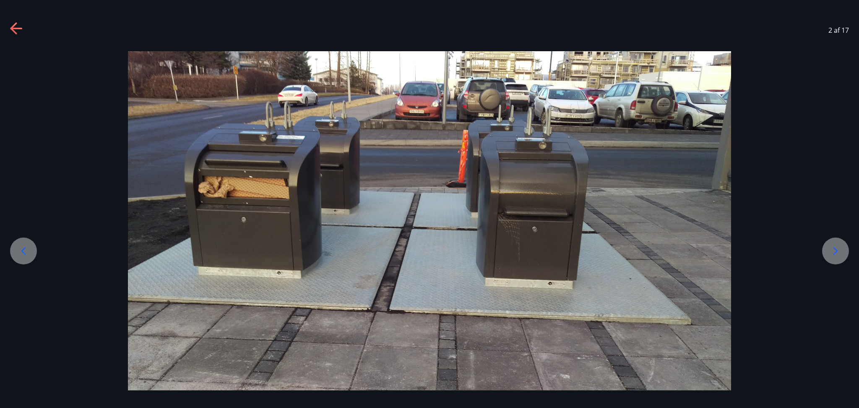
click at [637, 250] on icon at bounding box center [834, 250] width 13 height 13
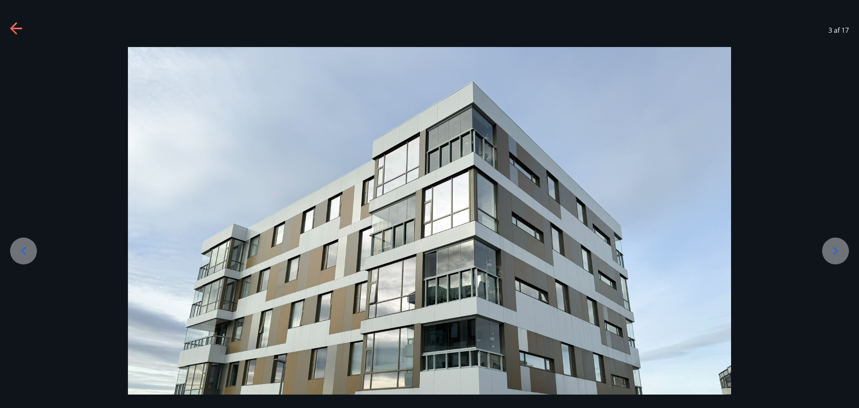
click at [637, 250] on icon at bounding box center [834, 250] width 13 height 13
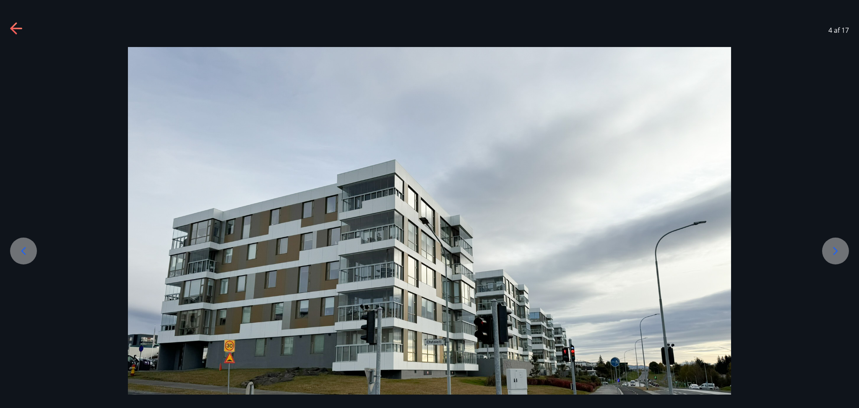
click at [637, 250] on icon at bounding box center [834, 250] width 13 height 13
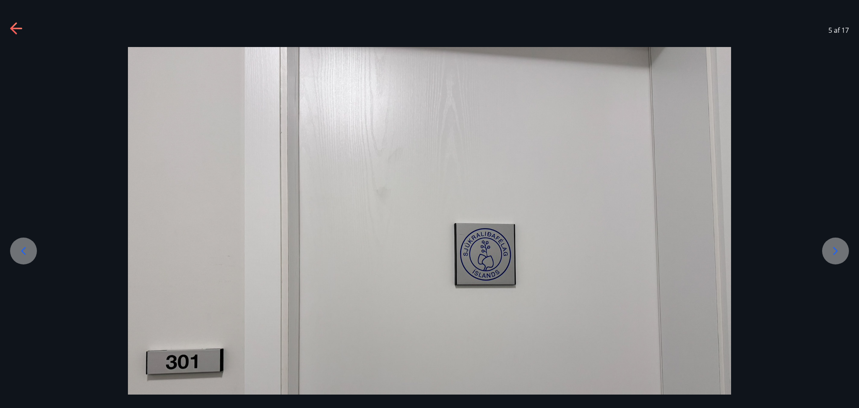
click at [637, 250] on icon at bounding box center [834, 250] width 13 height 13
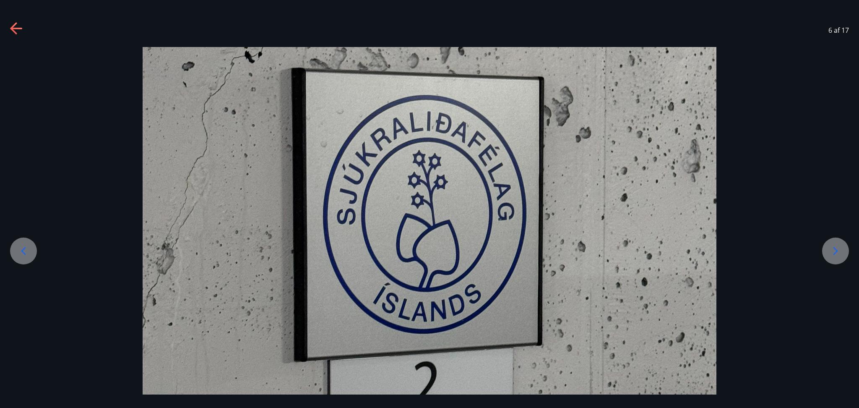
click at [637, 250] on icon at bounding box center [834, 250] width 13 height 13
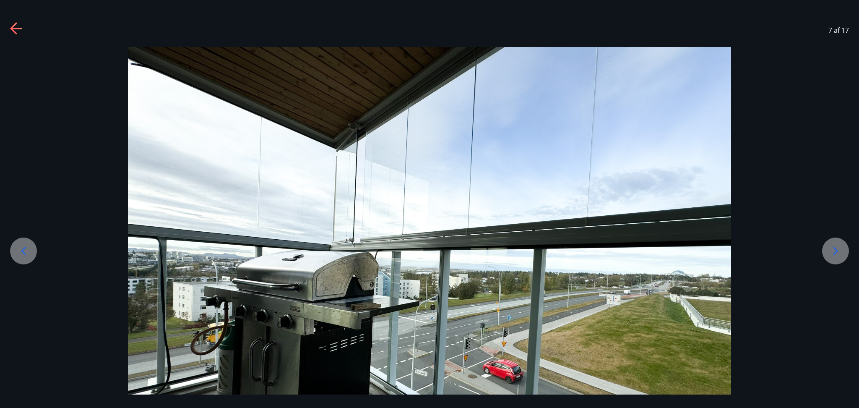
click at [637, 250] on icon at bounding box center [834, 250] width 13 height 13
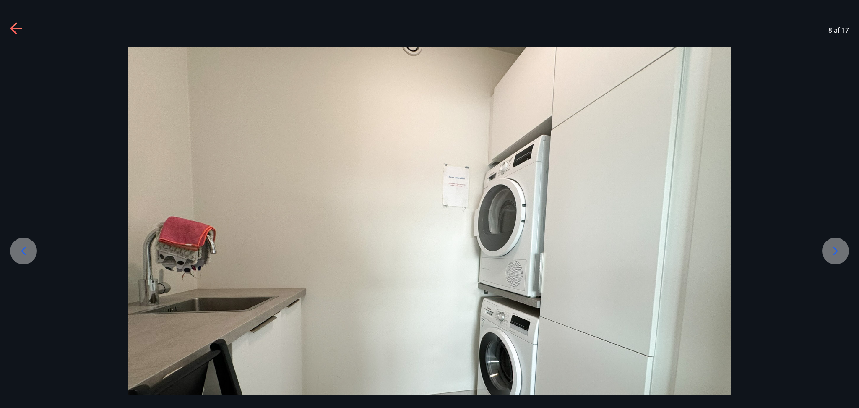
click at [637, 250] on icon at bounding box center [834, 250] width 13 height 13
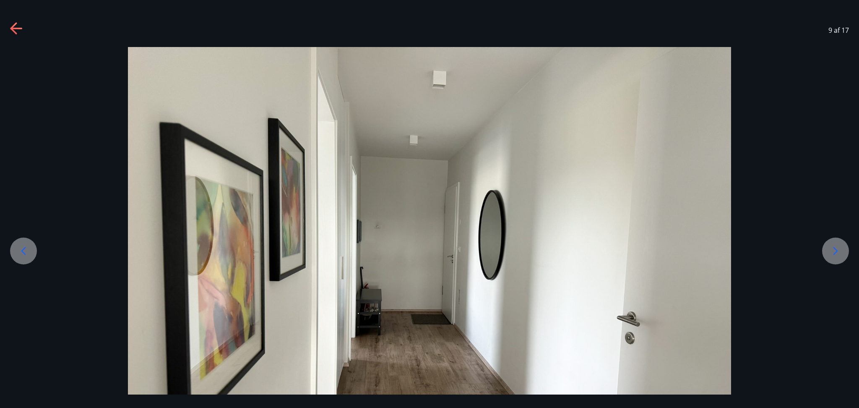
click at [637, 250] on icon at bounding box center [834, 250] width 13 height 13
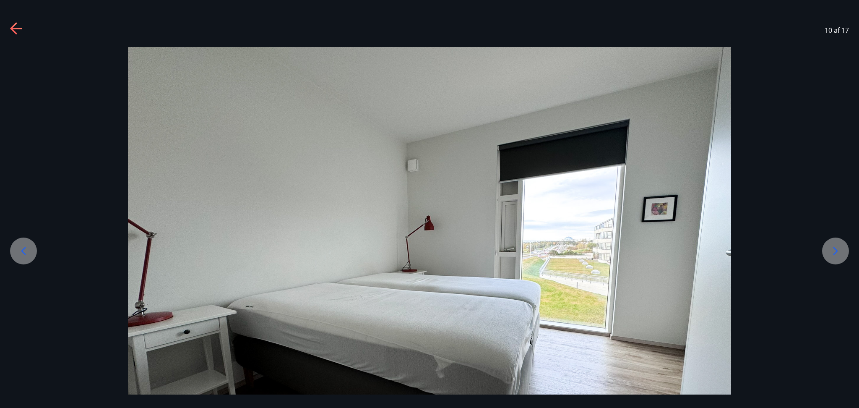
click at [637, 250] on icon at bounding box center [834, 250] width 13 height 13
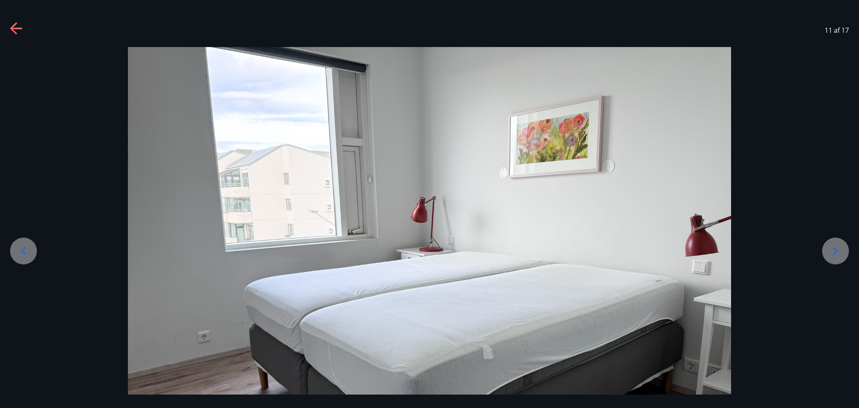
click at [637, 250] on icon at bounding box center [834, 250] width 13 height 13
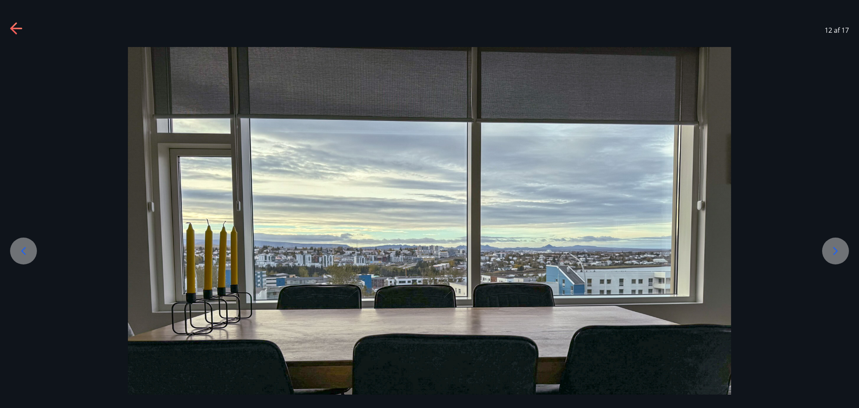
click at [637, 250] on icon at bounding box center [834, 250] width 13 height 13
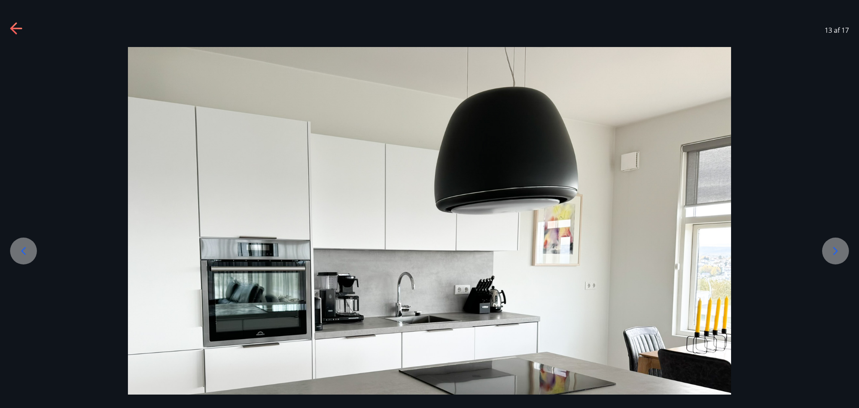
click at [637, 250] on icon at bounding box center [834, 250] width 13 height 13
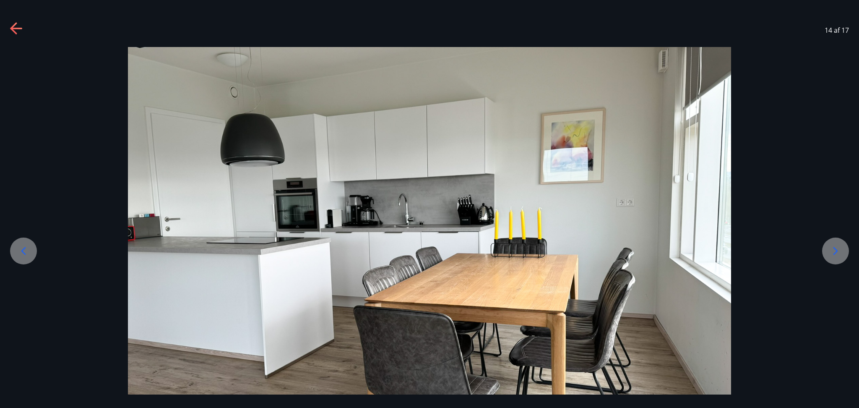
click at [637, 250] on icon at bounding box center [834, 250] width 13 height 13
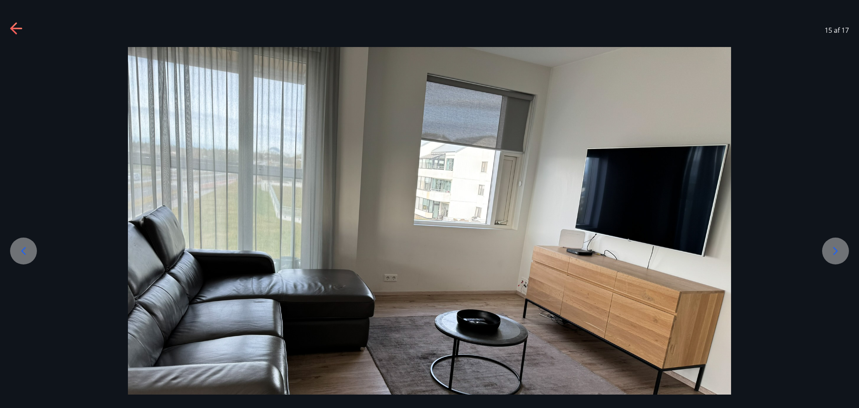
click at [637, 250] on icon at bounding box center [834, 250] width 13 height 13
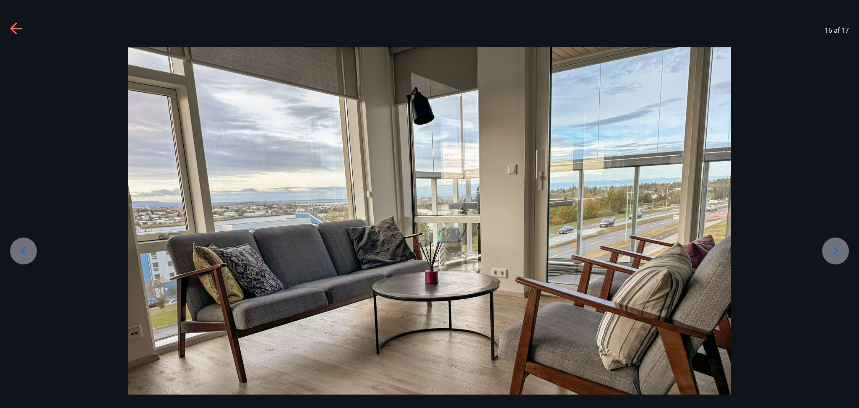
click at [637, 250] on icon at bounding box center [834, 250] width 13 height 13
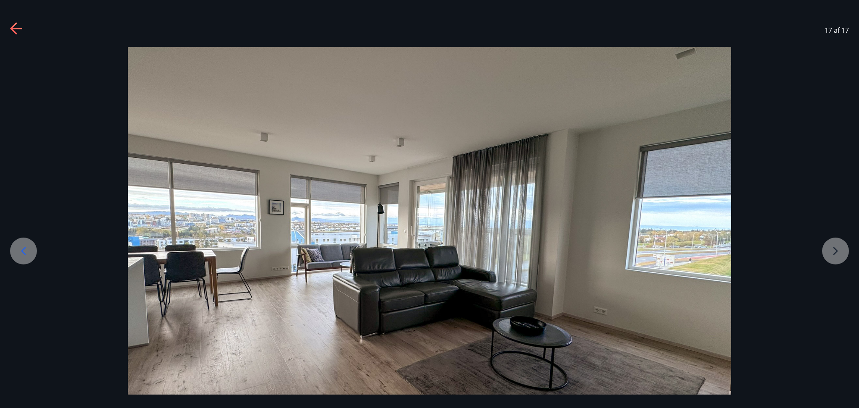
click at [637, 250] on div at bounding box center [429, 273] width 859 height 452
click at [19, 29] on icon at bounding box center [16, 29] width 12 height 2
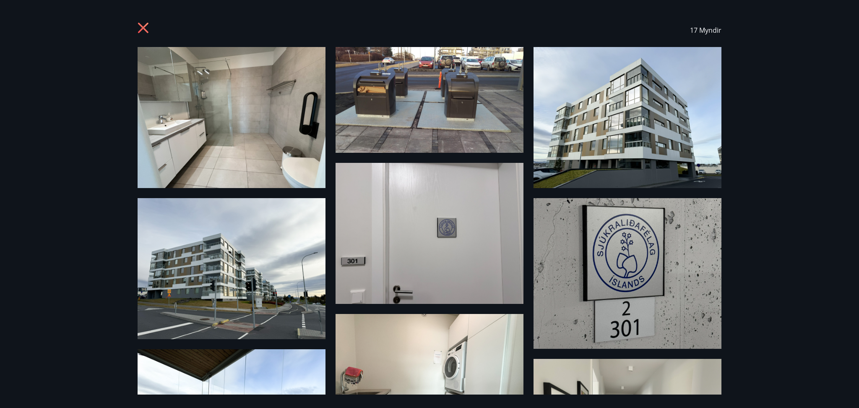
click at [144, 23] on icon at bounding box center [144, 28] width 13 height 13
